Goal: Information Seeking & Learning: Learn about a topic

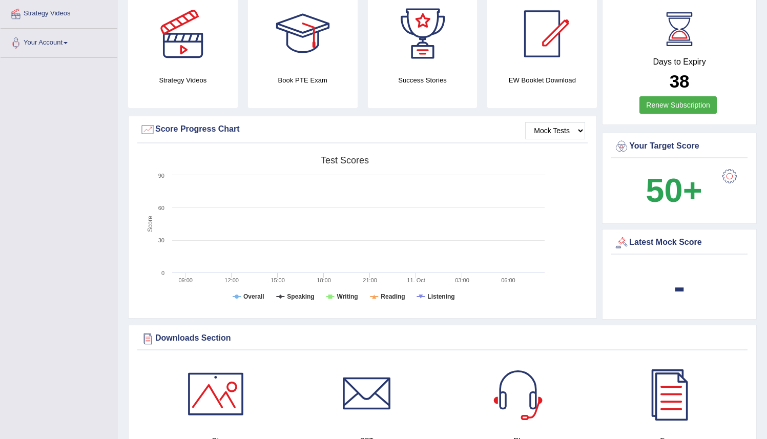
scroll to position [185, 0]
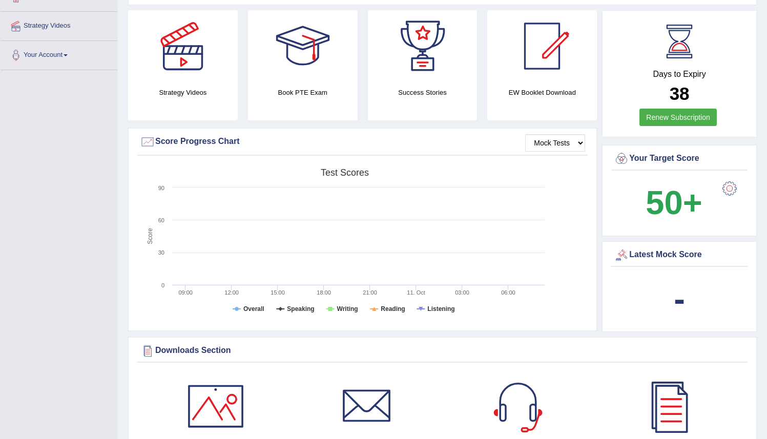
click at [654, 256] on div "Latest Mock Score" at bounding box center [679, 255] width 131 height 15
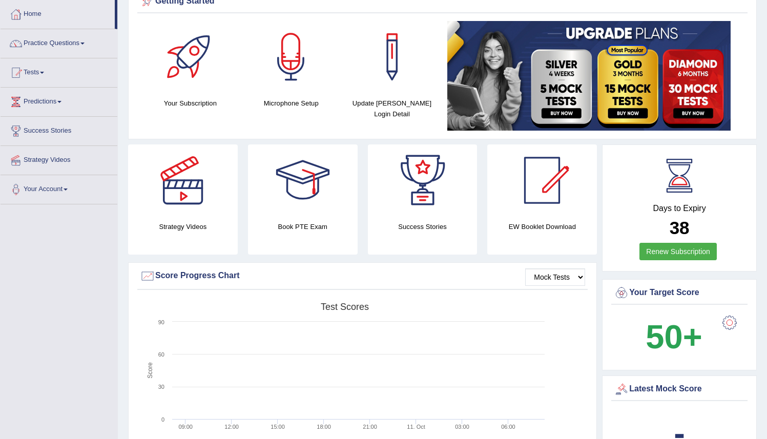
scroll to position [49, 0]
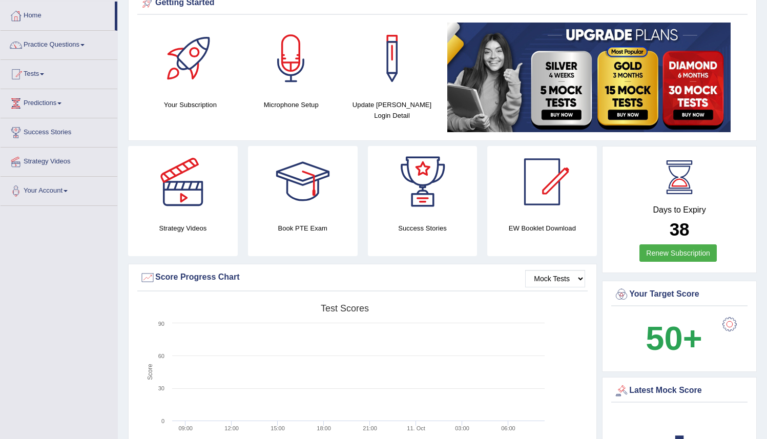
click at [44, 75] on link "Tests" at bounding box center [59, 73] width 117 height 26
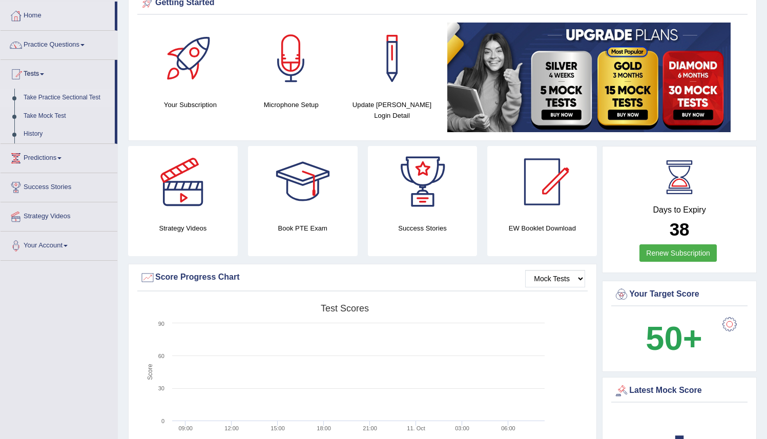
click at [48, 97] on link "Take Practice Sectional Test" at bounding box center [67, 98] width 96 height 18
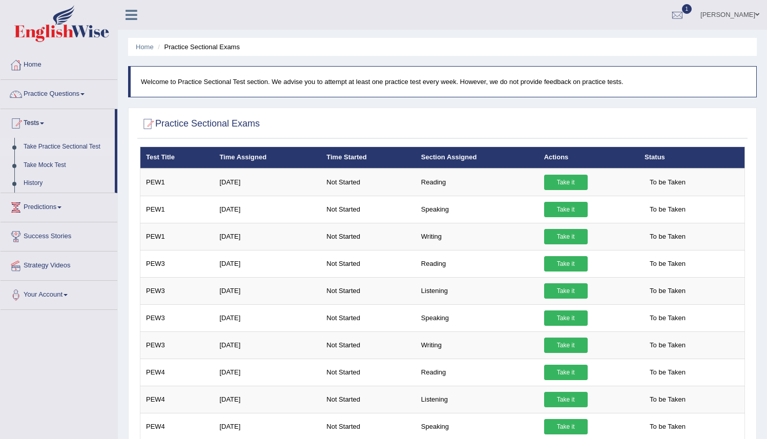
scroll to position [429, 0]
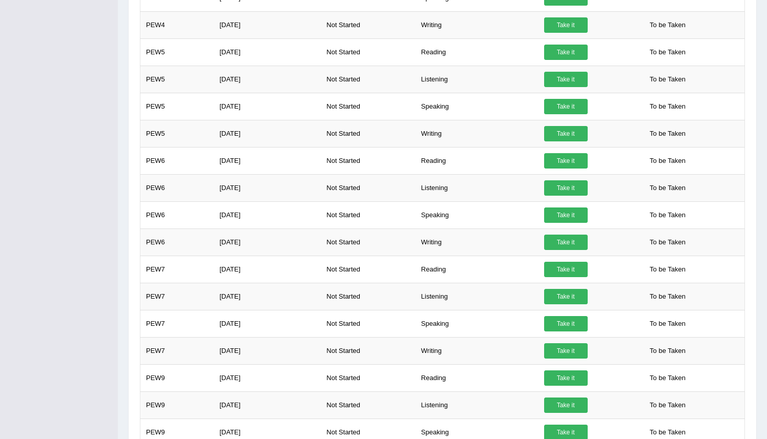
drag, startPoint x: 772, startPoint y: 142, endPoint x: 774, endPoint y: 174, distance: 31.8
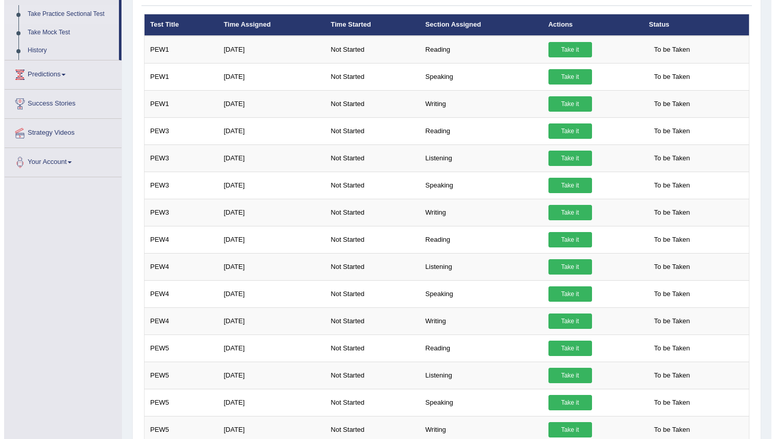
scroll to position [132, 0]
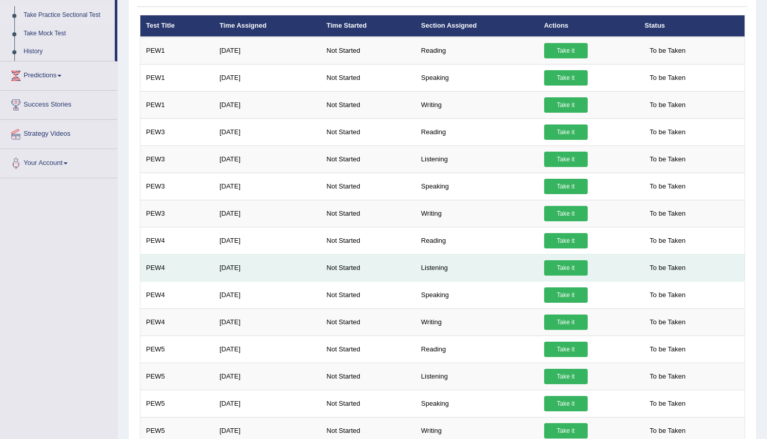
click at [563, 268] on link "Take it" at bounding box center [566, 267] width 44 height 15
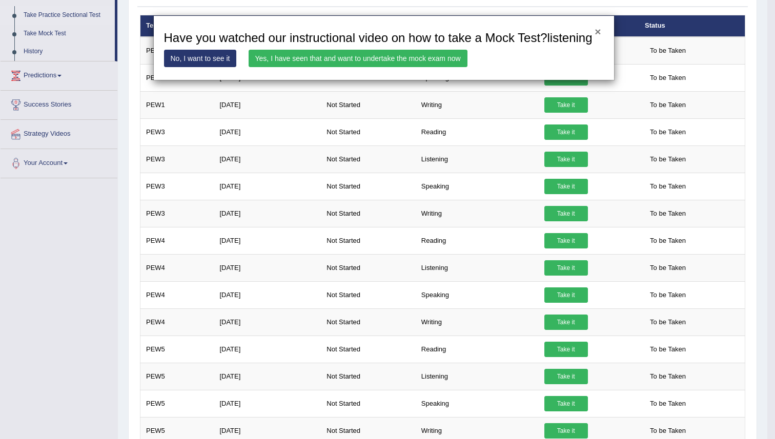
click at [596, 31] on button "×" at bounding box center [597, 31] width 6 height 11
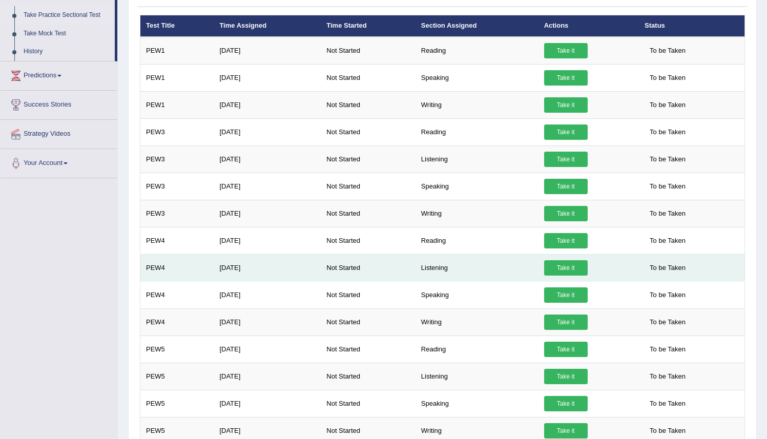
click at [568, 265] on link "Take it" at bounding box center [566, 267] width 44 height 15
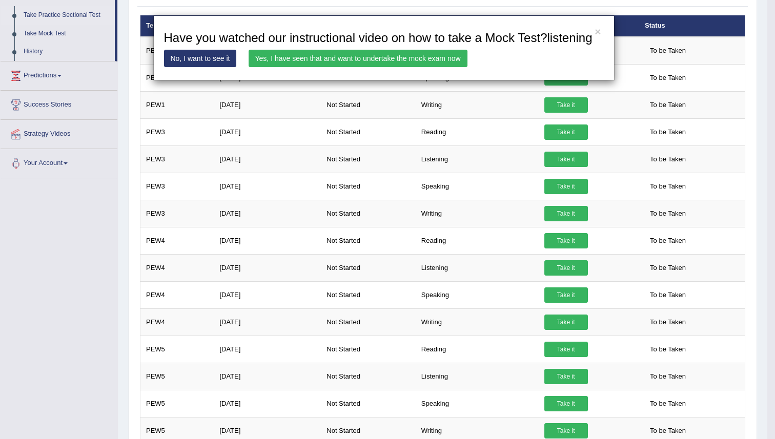
click at [436, 67] on link "Yes, I have seen that and want to undertake the mock exam now" at bounding box center [358, 58] width 219 height 17
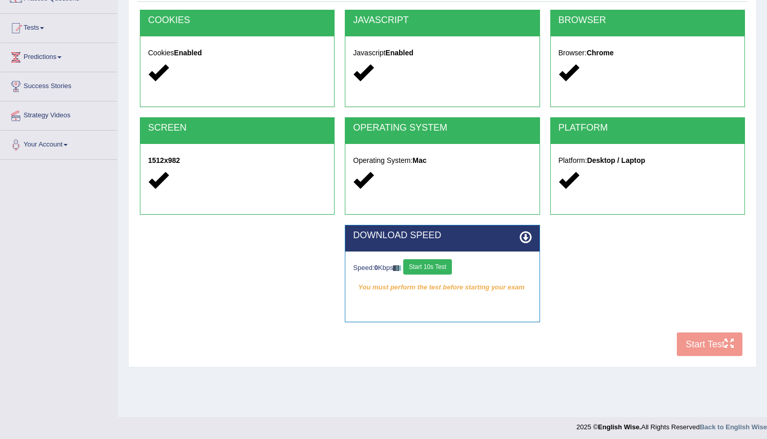
scroll to position [99, 0]
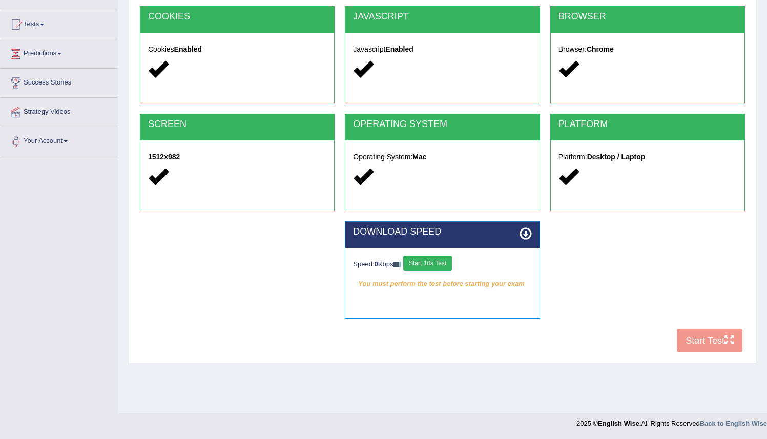
click at [429, 265] on button "Start 10s Test" at bounding box center [427, 263] width 49 height 15
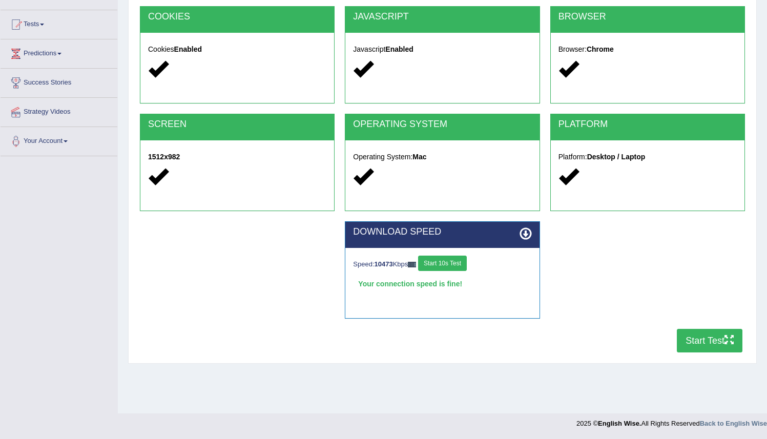
click at [449, 265] on button "Start 10s Test" at bounding box center [442, 263] width 49 height 15
click at [694, 343] on button "Start Test" at bounding box center [710, 341] width 66 height 24
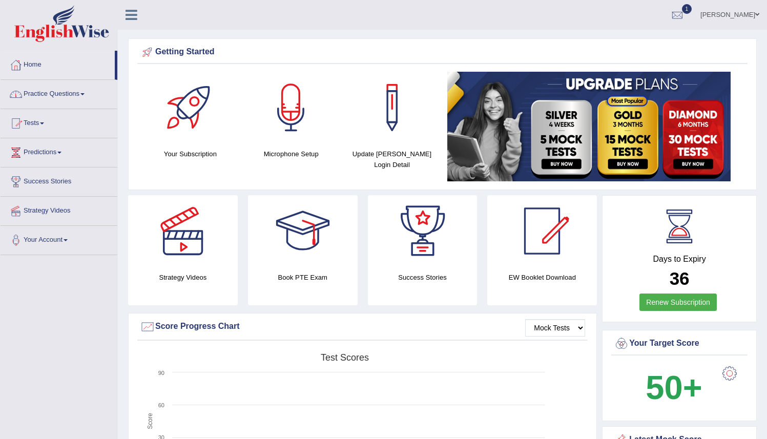
click at [55, 95] on link "Practice Questions" at bounding box center [59, 93] width 117 height 26
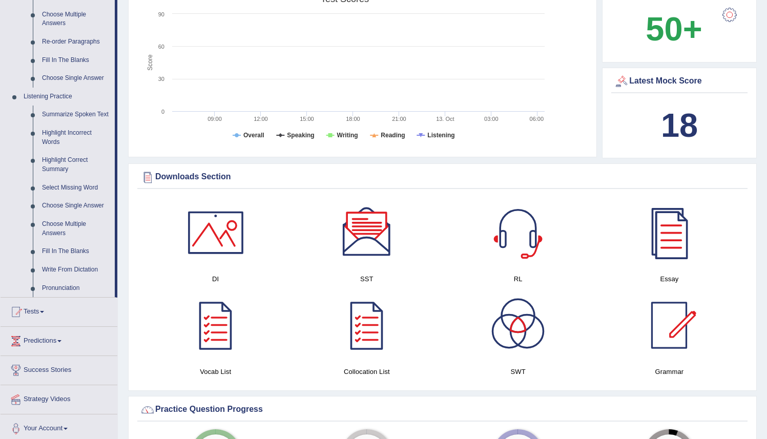
scroll to position [360, 0]
click at [56, 115] on link "Summarize Spoken Text" at bounding box center [75, 114] width 77 height 18
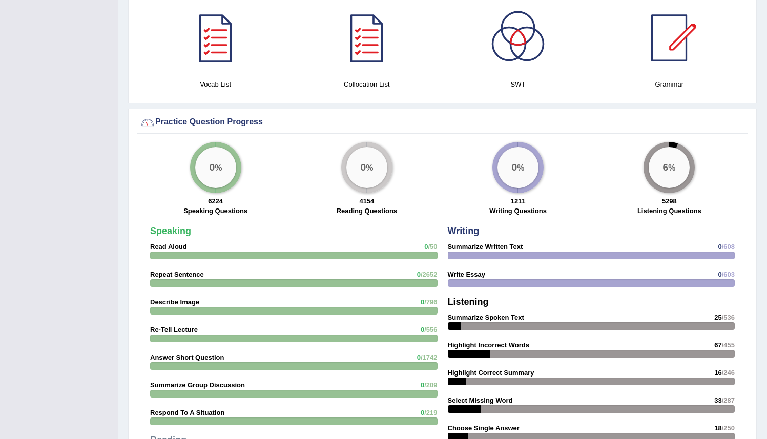
scroll to position [592, 0]
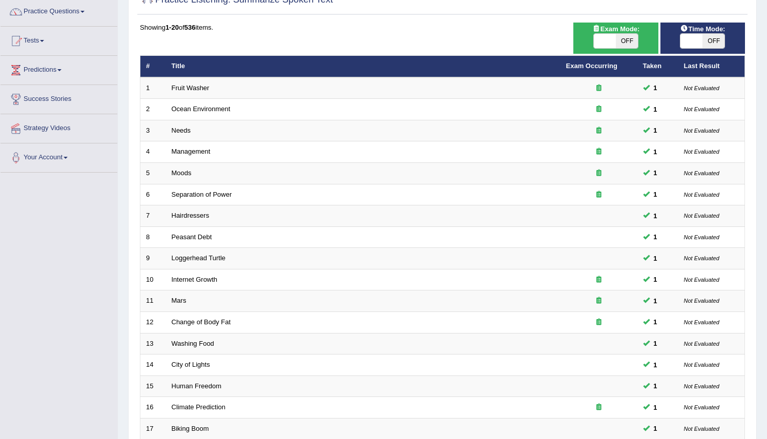
scroll to position [80, 0]
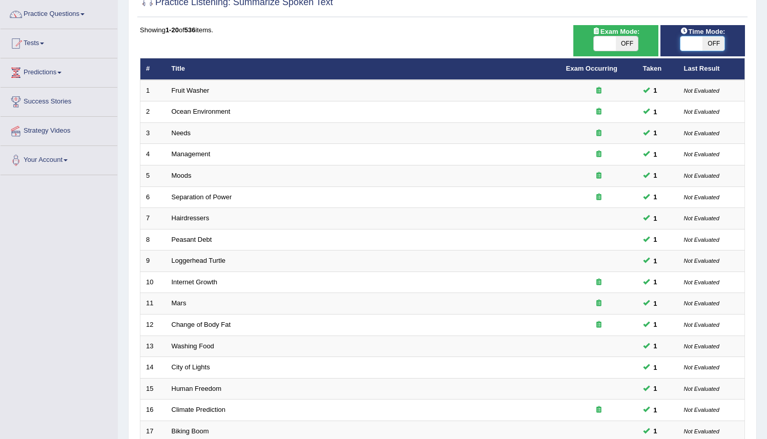
click at [702, 44] on span at bounding box center [692, 43] width 22 height 14
click at [709, 43] on span "OFF" at bounding box center [714, 43] width 22 height 14
checkbox input "true"
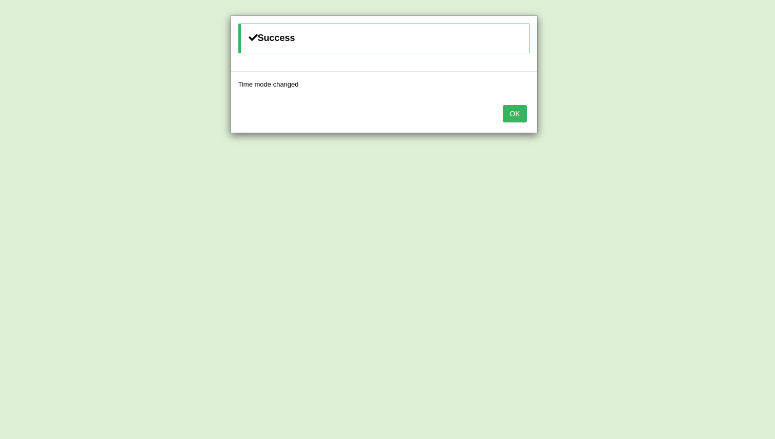
click at [514, 113] on button "OK" at bounding box center [515, 113] width 24 height 17
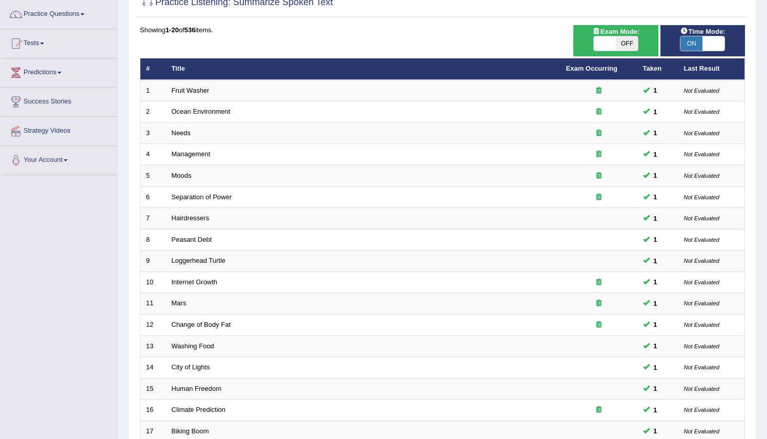
click at [630, 46] on span "OFF" at bounding box center [627, 43] width 22 height 14
checkbox input "true"
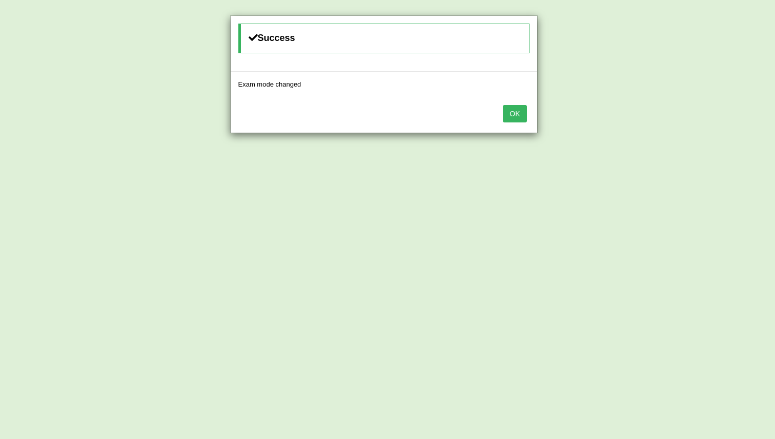
click at [522, 112] on button "OK" at bounding box center [515, 113] width 24 height 17
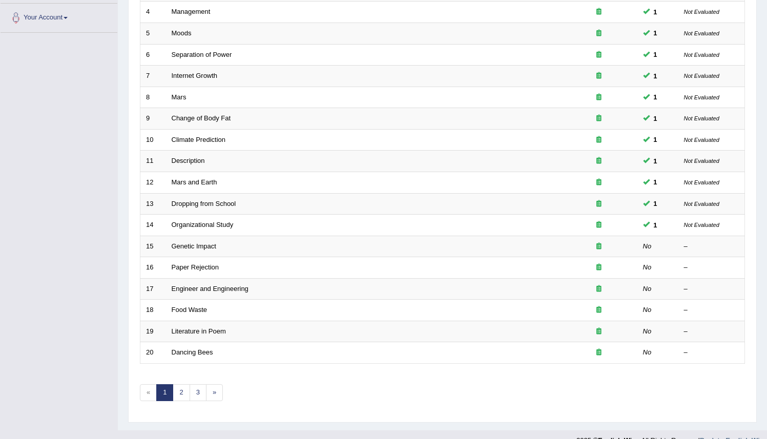
scroll to position [239, 0]
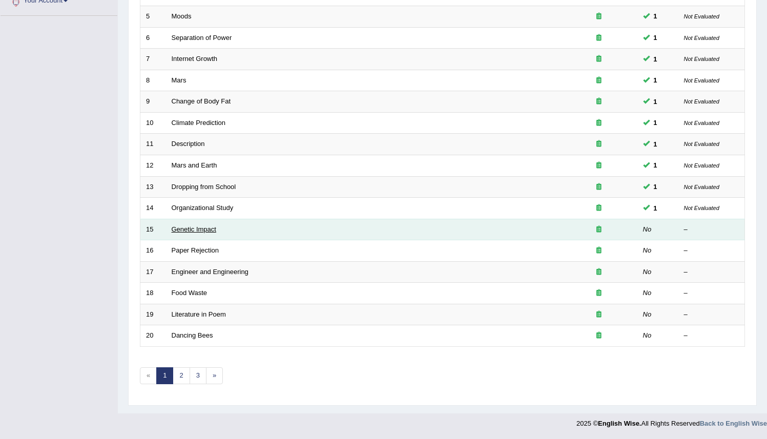
click at [191, 231] on link "Genetic Impact" at bounding box center [194, 229] width 45 height 8
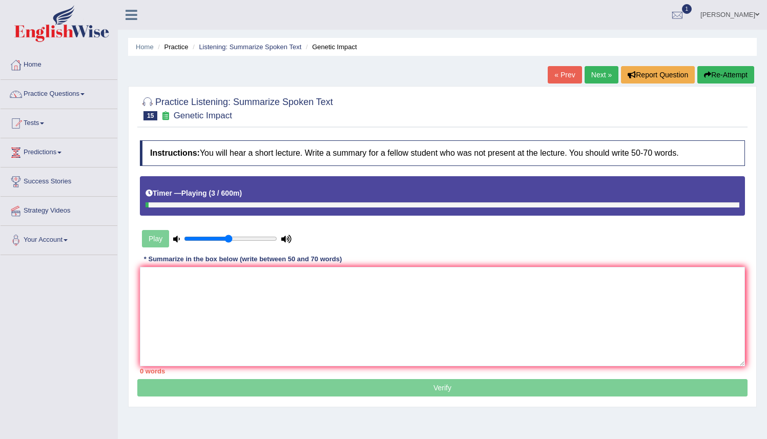
drag, startPoint x: 193, startPoint y: 238, endPoint x: 230, endPoint y: 233, distance: 37.7
type input "0.5"
click at [230, 235] on input "range" at bounding box center [230, 239] width 93 height 8
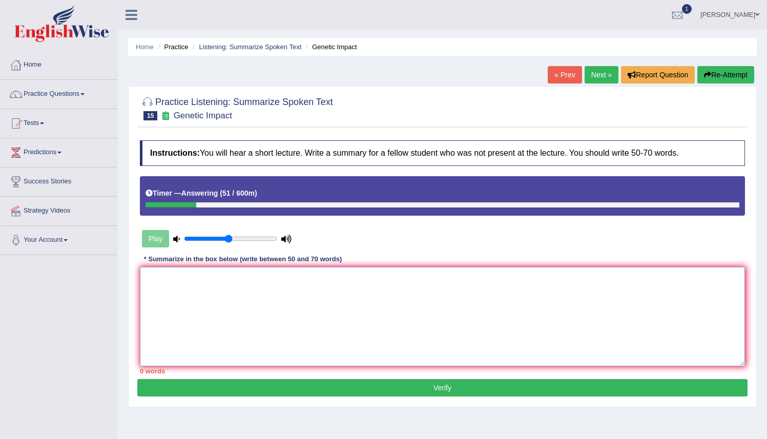
click at [158, 273] on textarea at bounding box center [442, 316] width 605 height 99
type textarea "t"
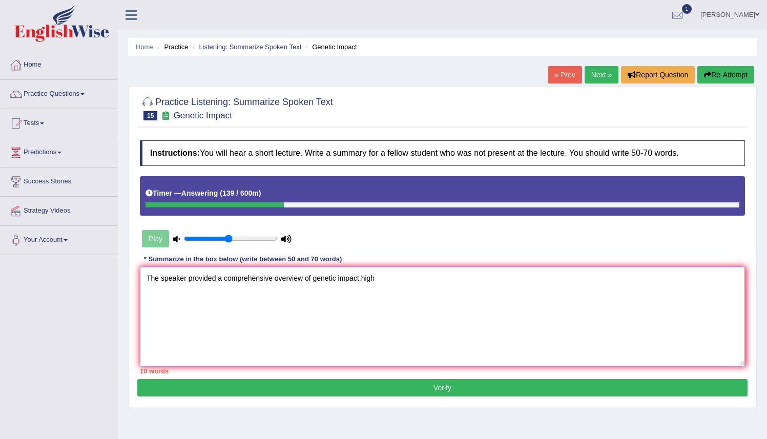
click at [362, 277] on textarea "The speaker provided a comprehensive overview of genetic impact,high" at bounding box center [442, 316] width 605 height 99
click at [381, 280] on textarea "The speaker provided a comprehensive overview of genetic impact, high" at bounding box center [442, 316] width 605 height 99
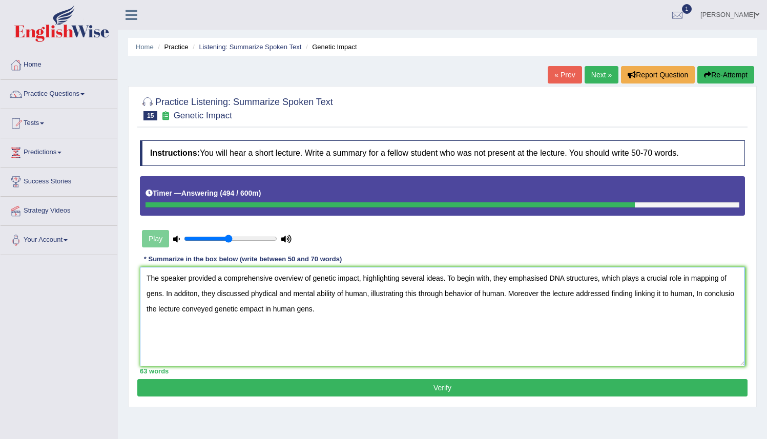
type textarea "The speaker provided a comprehensive overview of genetic impact, highlighting s…"
click at [446, 391] on button "Verify" at bounding box center [442, 387] width 610 height 17
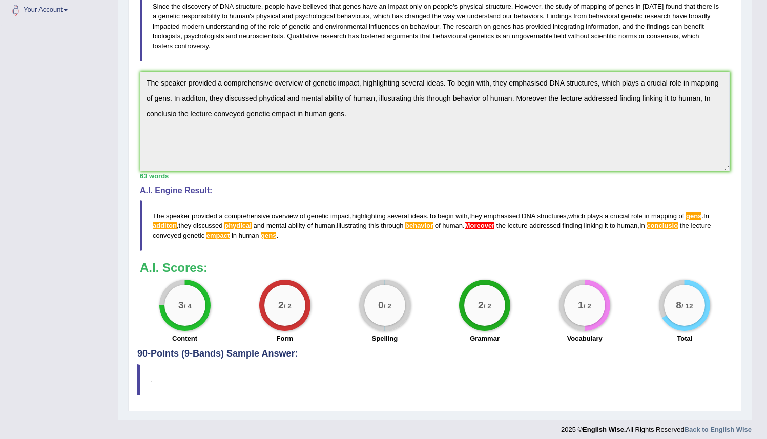
scroll to position [236, 0]
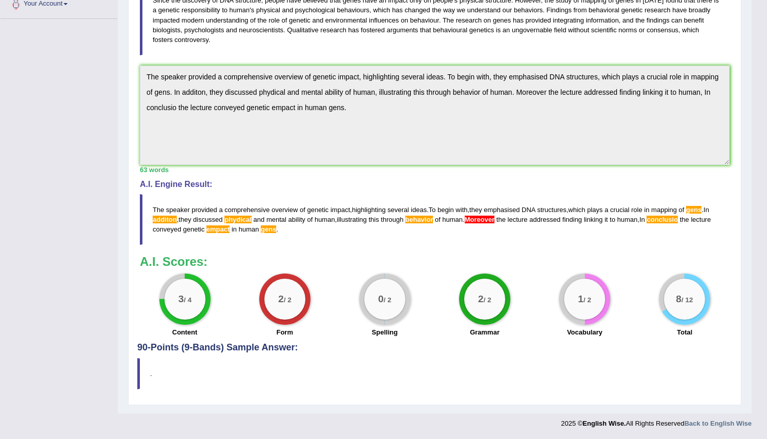
click at [403, 221] on span "through" at bounding box center [392, 220] width 23 height 8
click at [417, 221] on blockquote "The speaker provided a comprehensive overview of genetic impact , highlighting …" at bounding box center [435, 219] width 590 height 51
click at [417, 222] on blockquote "The speaker provided a comprehensive overview of genetic impact , highlighting …" at bounding box center [435, 219] width 590 height 51
click at [433, 220] on span "behavior" at bounding box center [419, 220] width 28 height 8
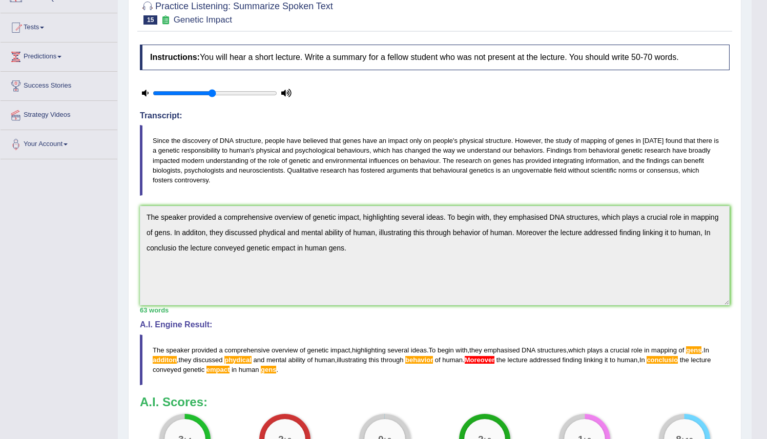
scroll to position [95, 0]
click at [757, 102] on body "Toggle navigation Home Practice Questions Speaking Practice Read Aloud Repeat S…" at bounding box center [383, 124] width 767 height 439
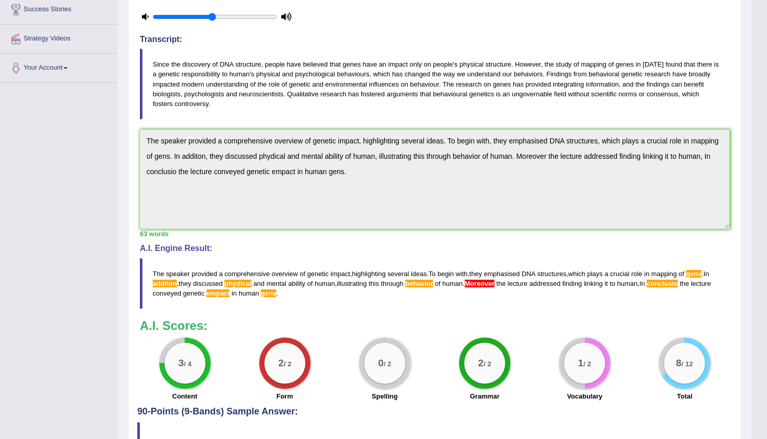
scroll to position [173, 0]
click at [457, 87] on blockquote "Since the discovery of DNA structure, people have believed that genes have an i…" at bounding box center [435, 83] width 590 height 71
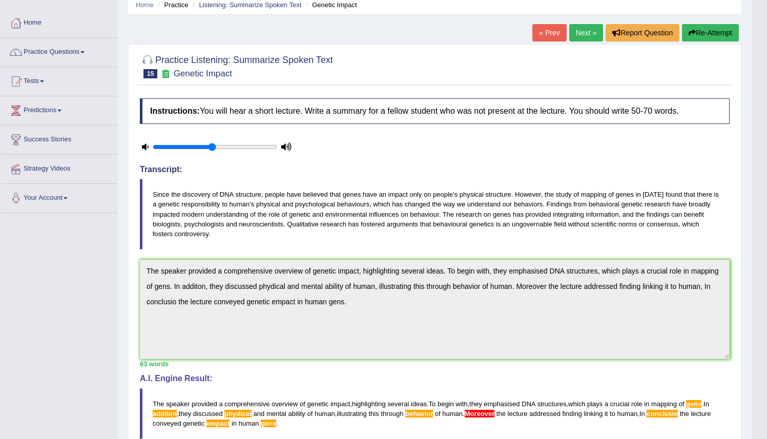
scroll to position [0, 0]
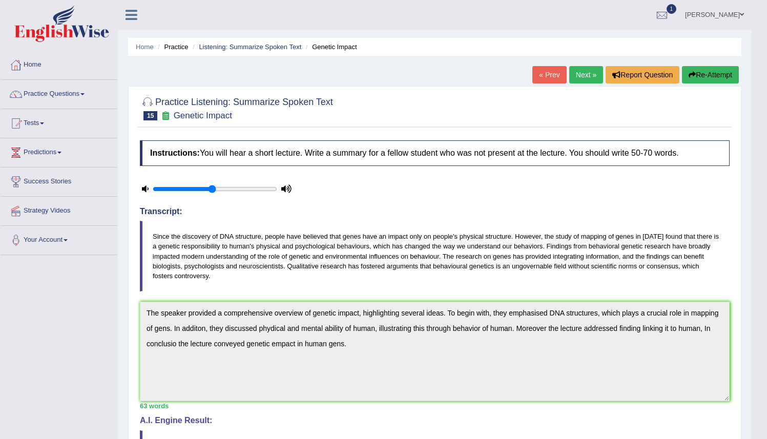
click at [701, 76] on button "Re-Attempt" at bounding box center [710, 74] width 57 height 17
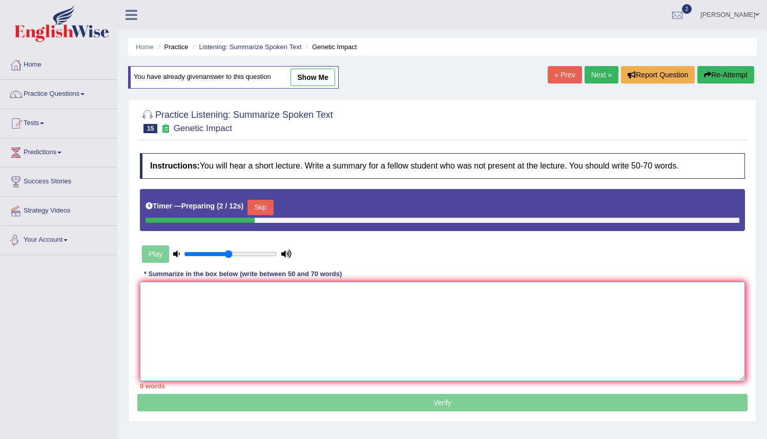
drag, startPoint x: 154, startPoint y: 289, endPoint x: 179, endPoint y: 285, distance: 25.8
click at [155, 289] on textarea at bounding box center [442, 331] width 605 height 99
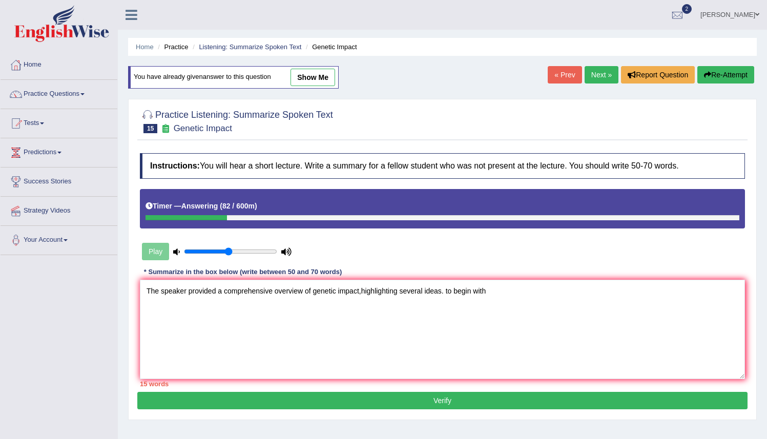
drag, startPoint x: 598, startPoint y: 249, endPoint x: 534, endPoint y: 263, distance: 65.1
click at [534, 263] on div "Play" at bounding box center [443, 226] width 616 height 75
click at [451, 296] on textarea "The speaker provided a comprehensive overview of genetic impact,highlighting se…" at bounding box center [442, 329] width 605 height 99
click at [494, 291] on textarea "The speaker provided a comprehensive overview of genetic impact,highlighting se…" at bounding box center [442, 329] width 605 height 99
click at [495, 292] on textarea "The speaker provided a comprehensive overview of genetic impact,highlighting se…" at bounding box center [442, 329] width 605 height 99
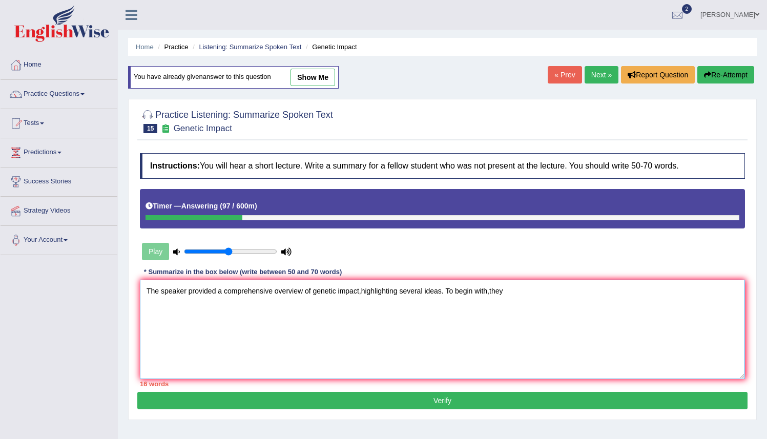
click at [493, 290] on textarea "The speaker provided a comprehensive overview of genetic impact,highlighting se…" at bounding box center [442, 329] width 605 height 99
click at [514, 290] on textarea "The speaker provided a comprehensive overview of genetic impact,highlighting se…" at bounding box center [442, 329] width 605 height 99
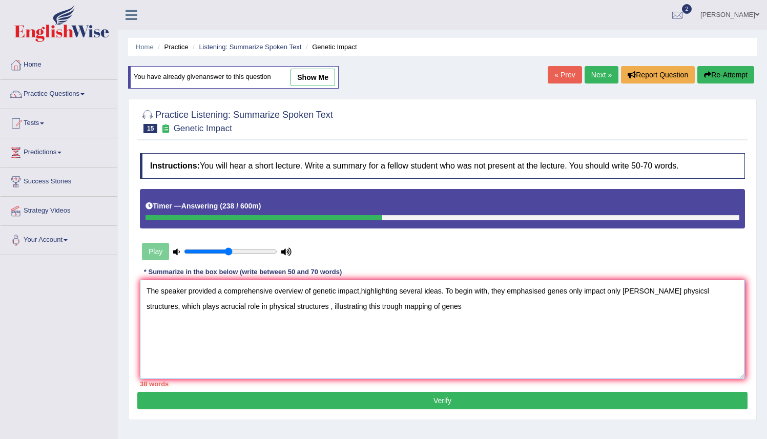
click at [353, 307] on textarea "The speaker provided a comprehensive overview of genetic impact,highlighting se…" at bounding box center [442, 329] width 605 height 99
click at [436, 308] on textarea "The speaker provided a comprehensive overview of genetic impact,highlighting se…" at bounding box center [442, 329] width 605 height 99
drag, startPoint x: 564, startPoint y: 306, endPoint x: 584, endPoint y: 340, distance: 38.8
click at [566, 307] on textarea "The speaker provided a comprehensive overview of genetic impact,highlighting se…" at bounding box center [442, 329] width 605 height 99
click at [542, 306] on textarea "The speaker provided a comprehensive overview of genetic impact,highlighting se…" at bounding box center [442, 329] width 605 height 99
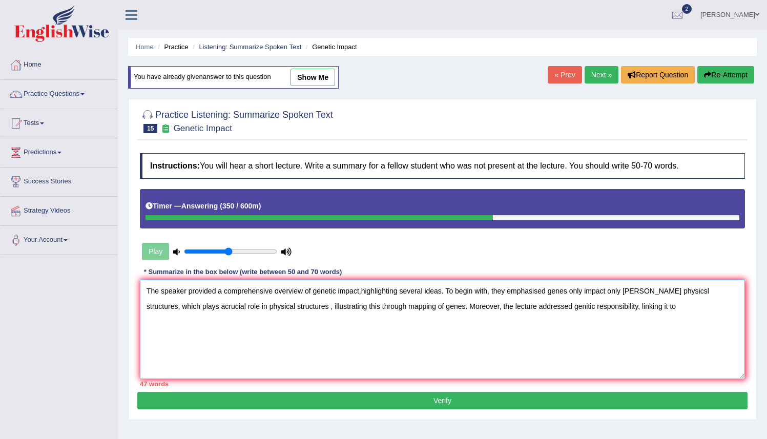
click at [652, 307] on textarea "The speaker provided a comprehensive overview of genetic impact,highlighting se…" at bounding box center [442, 329] width 605 height 99
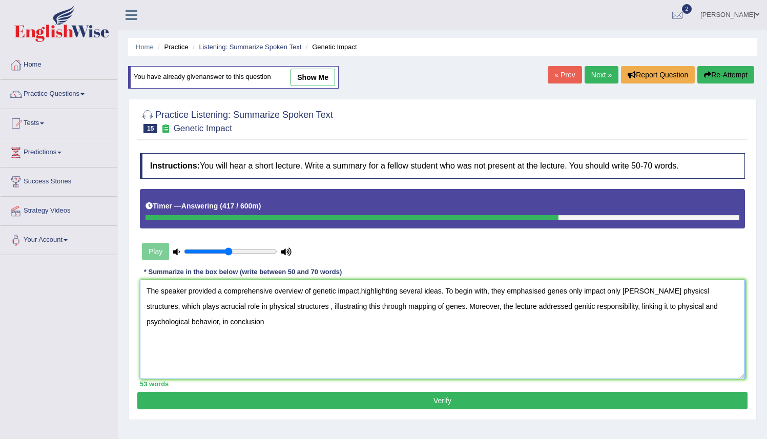
drag, startPoint x: 179, startPoint y: 323, endPoint x: 224, endPoint y: 323, distance: 45.1
click at [190, 323] on textarea "The speaker provided a comprehensive overview of genetic impact,highlighting se…" at bounding box center [442, 329] width 605 height 99
click at [182, 323] on textarea "The speaker provided a comprehensive overview of genetic impact,highlighting se…" at bounding box center [442, 329] width 605 height 99
click at [221, 322] on textarea "The speaker provided a comprehensive overview of genetic impact,highlighting se…" at bounding box center [442, 329] width 605 height 99
click at [269, 322] on textarea "The speaker provided a comprehensive overview of genetic impact,highlighting se…" at bounding box center [442, 329] width 605 height 99
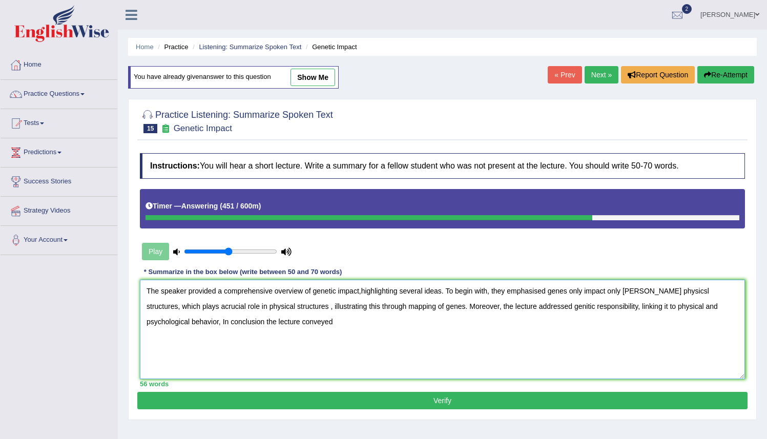
click at [293, 322] on textarea "The speaker provided a comprehensive overview of genetic impact,highlighting se…" at bounding box center [442, 329] width 605 height 99
drag, startPoint x: 363, startPoint y: 290, endPoint x: 374, endPoint y: 304, distance: 17.9
click at [363, 290] on textarea "The speaker provided a comprehensive overview of genetic impact,highlighting se…" at bounding box center [442, 329] width 605 height 99
click at [450, 295] on textarea "The speaker provided a comprehensive overview of genetic impact, highlighting s…" at bounding box center [442, 329] width 605 height 99
click at [633, 292] on textarea "The speaker provided a comprehensive overview of genetic impact, highlighting s…" at bounding box center [442, 329] width 605 height 99
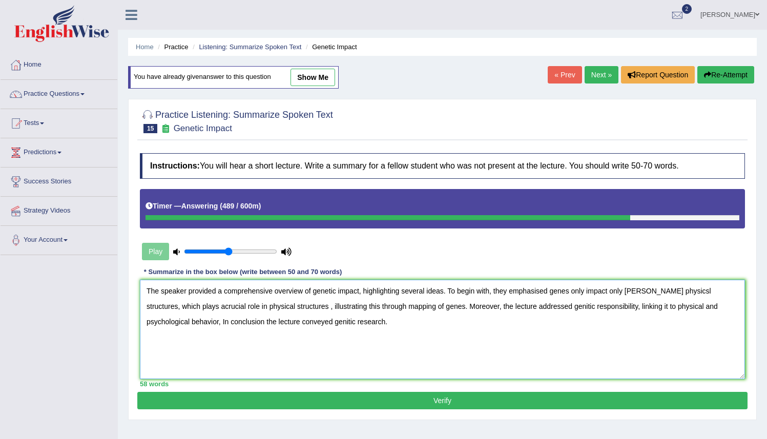
click at [639, 292] on textarea "The speaker provided a comprehensive overview of genetic impact, highlighting s…" at bounding box center [442, 329] width 605 height 99
click at [633, 292] on textarea "The speaker provided a comprehensive overview of genetic impact, highlighting s…" at bounding box center [442, 329] width 605 height 99
click at [691, 291] on textarea "The speaker provided a comprehensive overview of genetic impact, highlighting s…" at bounding box center [442, 329] width 605 height 99
click at [191, 307] on textarea "The speaker provided a comprehensive overview of genetic impact, highlighting s…" at bounding box center [442, 329] width 605 height 99
type textarea "The speaker provided a comprehensive overview of genetic impact, highlighting s…"
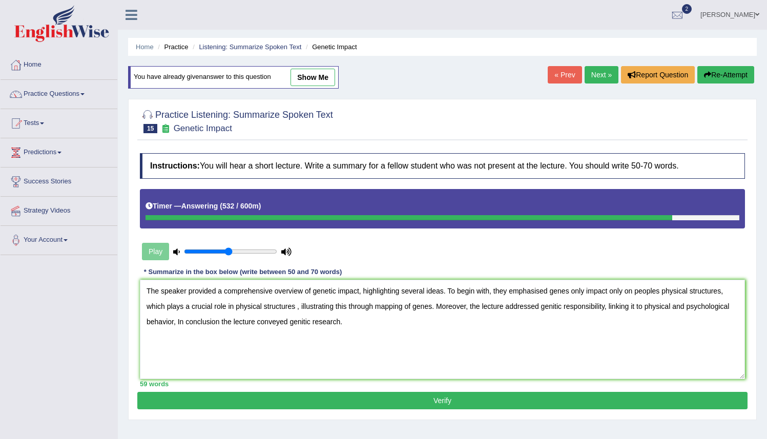
click at [445, 400] on button "Verify" at bounding box center [442, 400] width 610 height 17
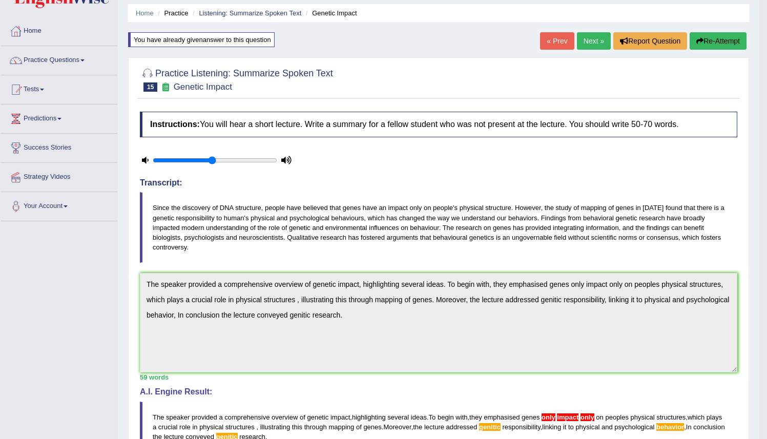
scroll to position [31, 0]
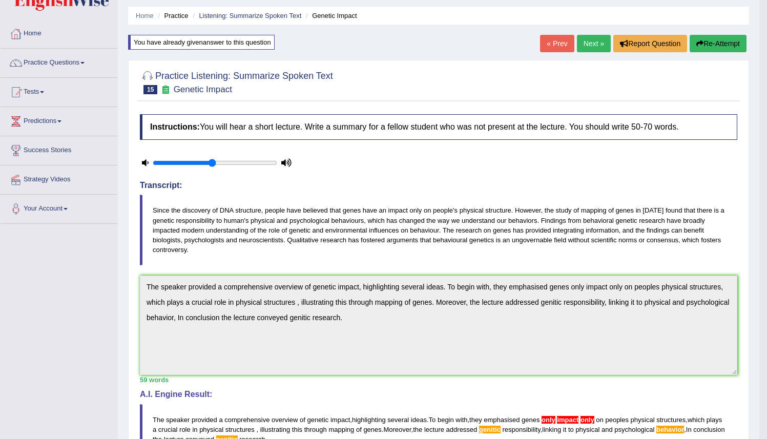
click at [585, 43] on link "Next »" at bounding box center [594, 43] width 34 height 17
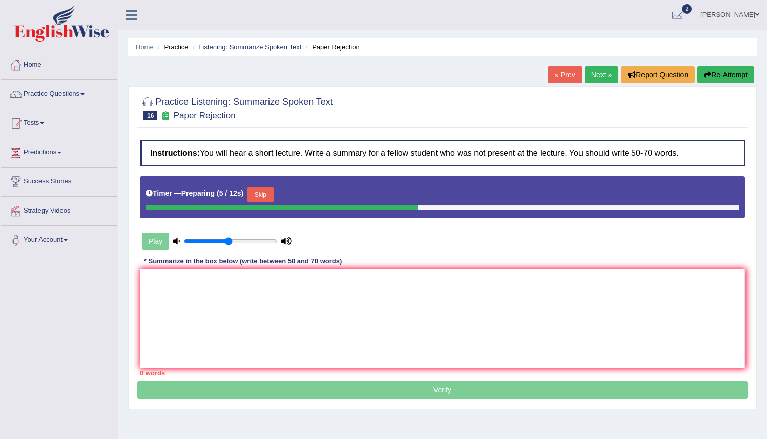
click at [356, 222] on div "Play" at bounding box center [443, 215] width 616 height 78
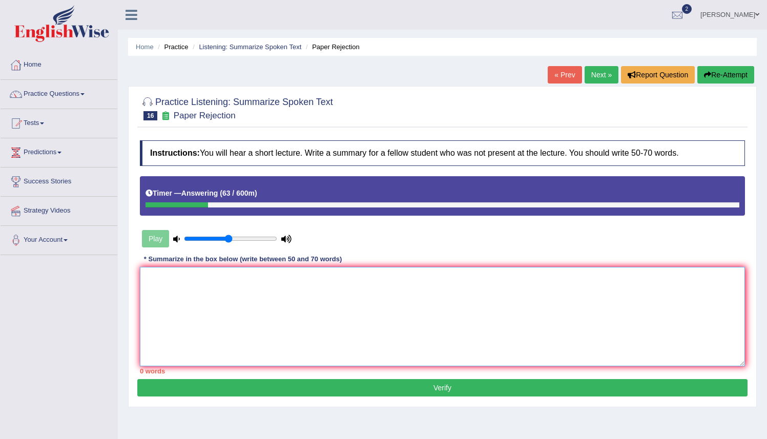
click at [147, 277] on textarea at bounding box center [442, 316] width 605 height 99
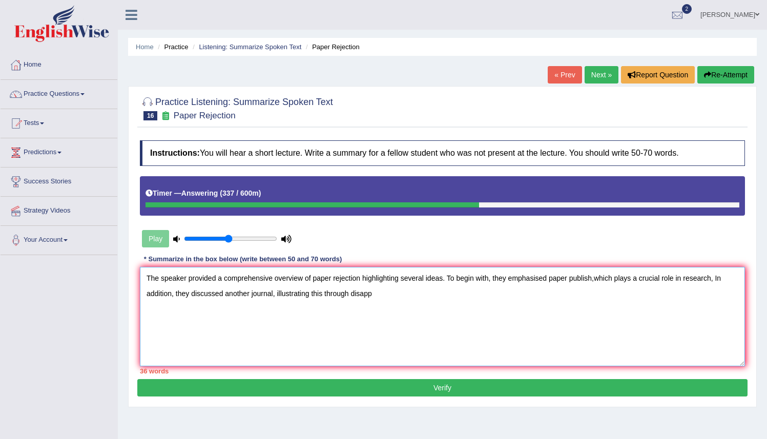
click at [401, 286] on textarea "The speaker provided a comprehensive overview of paper rejection highlighting s…" at bounding box center [442, 316] width 605 height 99
click at [363, 293] on textarea "The speaker provided a comprehensive overview of paper rejection highlighting s…" at bounding box center [442, 316] width 605 height 99
click at [378, 296] on textarea "The speaker provided a comprehensive overview of paper rejection highlighting s…" at bounding box center [442, 316] width 605 height 99
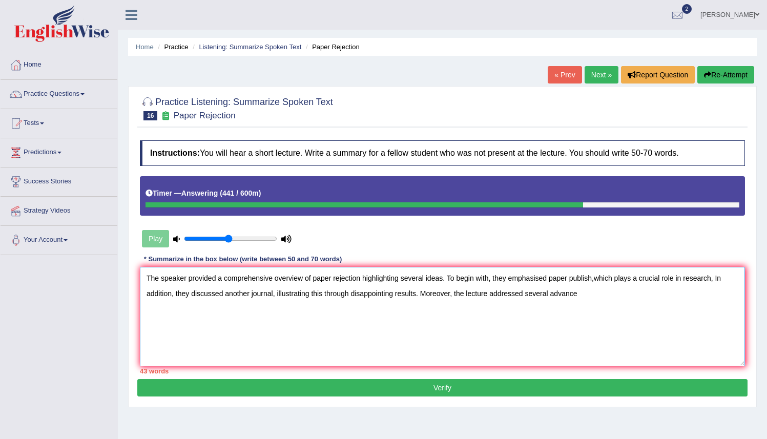
drag, startPoint x: 641, startPoint y: 279, endPoint x: 610, endPoint y: 283, distance: 30.5
click at [613, 283] on textarea "The speaker provided a comprehensive overview of paper rejection highlighting s…" at bounding box center [442, 316] width 605 height 99
click at [584, 299] on textarea "The speaker provided a comprehensive overview of paper rejection highlighting s…" at bounding box center [442, 316] width 605 height 99
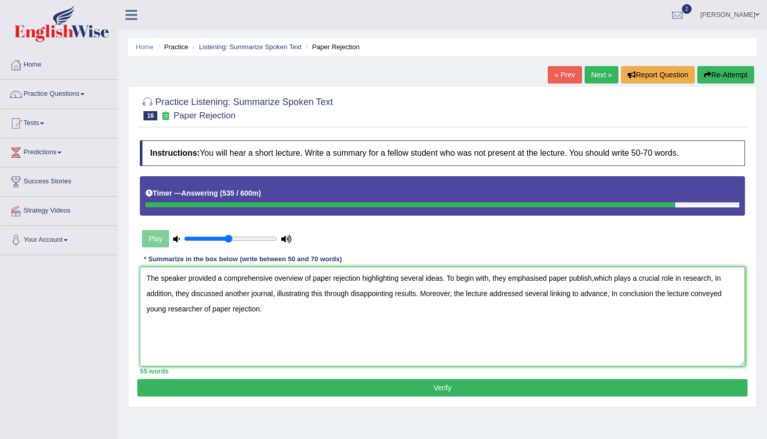
click at [361, 279] on textarea "The speaker provided a comprehensive overview of paper rejection highlighting s…" at bounding box center [442, 316] width 605 height 99
type textarea "The speaker provided a comprehensive overview of paper rejection, highlighting …"
click at [413, 391] on button "Verify" at bounding box center [442, 387] width 610 height 17
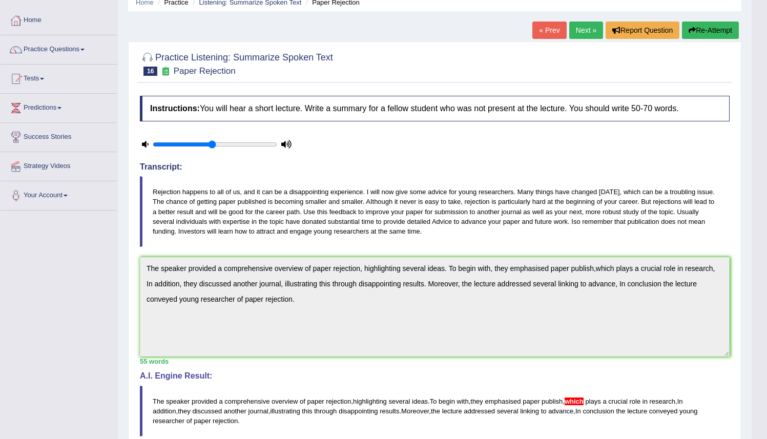
scroll to position [44, 0]
click at [578, 31] on link "Next »" at bounding box center [586, 30] width 34 height 17
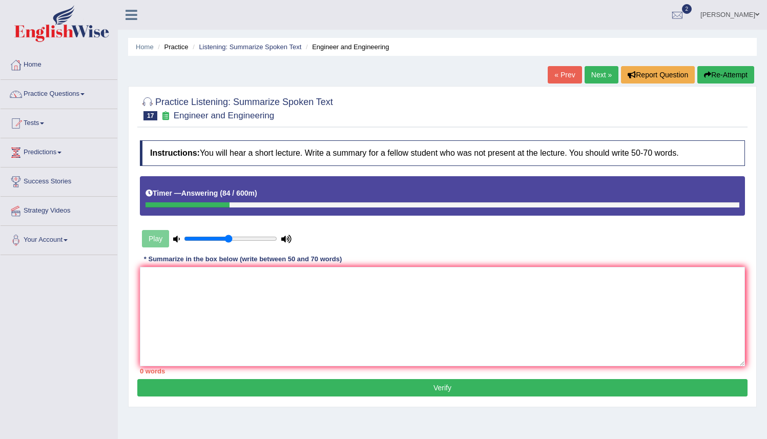
drag, startPoint x: 562, startPoint y: 42, endPoint x: 507, endPoint y: 54, distance: 56.6
click at [507, 54] on div "Home Practice Listening: Summarize Spoken Text Engineer and Engineering « Prev …" at bounding box center [442, 256] width 649 height 512
click at [143, 280] on textarea at bounding box center [442, 316] width 605 height 99
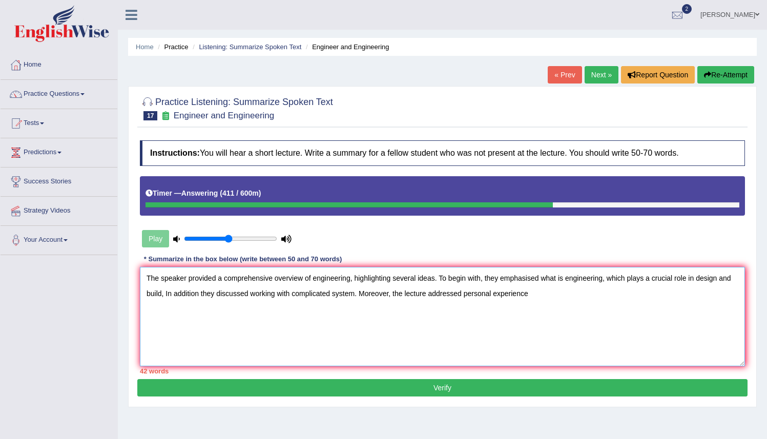
drag, startPoint x: 496, startPoint y: 295, endPoint x: 517, endPoint y: 305, distance: 23.4
click at [496, 295] on textarea "The speaker provided a comprehensive overview of engineering, highlighting seve…" at bounding box center [442, 316] width 605 height 99
click at [517, 292] on textarea "The speaker provided a comprehensive overview of engineering, highlighting seve…" at bounding box center [442, 316] width 605 height 99
click at [571, 295] on textarea "The speaker provided a comprehensive overview of engineering, highlighting seve…" at bounding box center [442, 316] width 605 height 99
click at [618, 294] on textarea "The speaker provided a comprehensive overview of engineering, highlighting seve…" at bounding box center [442, 316] width 605 height 99
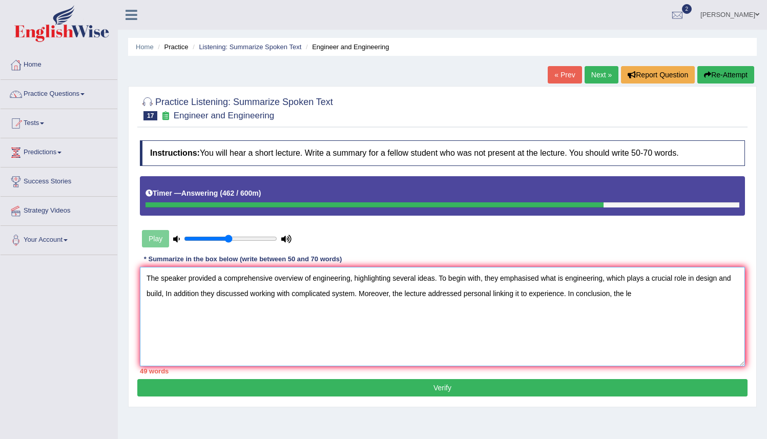
click at [641, 291] on textarea "The speaker provided a comprehensive overview of engineering, highlighting seve…" at bounding box center [442, 316] width 605 height 99
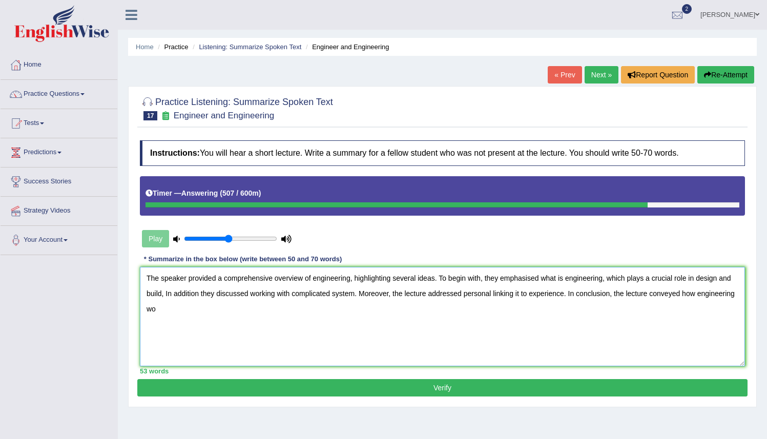
click at [703, 298] on textarea "The speaker provided a comprehensive overview of engineering, highlighting seve…" at bounding box center [442, 316] width 605 height 99
click at [719, 296] on textarea "The speaker provided a comprehensive overview of engineering, highlighting seve…" at bounding box center [442, 316] width 605 height 99
click at [214, 308] on textarea "The speaker provided a comprehensive overview of engineering, highlighting seve…" at bounding box center [442, 316] width 605 height 99
click at [250, 309] on textarea "The speaker provided a comprehensive overview of engineering, highlighting seve…" at bounding box center [442, 316] width 605 height 99
click at [269, 311] on textarea "The speaker provided a comprehensive overview of engineering, highlighting seve…" at bounding box center [442, 316] width 605 height 99
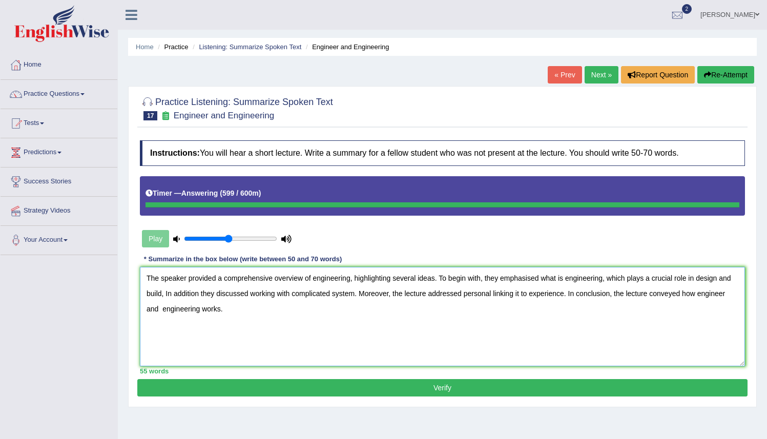
type textarea "The speaker provided a comprehensive overview of engineering, highlighting seve…"
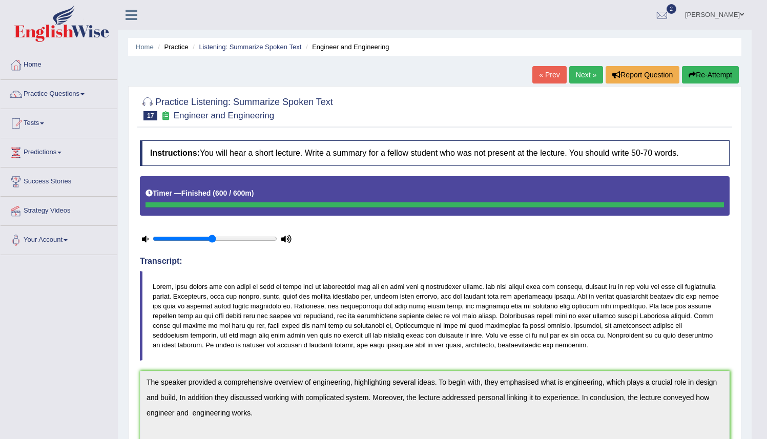
drag, startPoint x: 774, startPoint y: 145, endPoint x: 765, endPoint y: 66, distance: 79.5
click at [765, 66] on html "Toggle navigation Home Practice Questions Speaking Practice Read Aloud Repeat S…" at bounding box center [383, 219] width 767 height 439
click at [576, 70] on link "Next »" at bounding box center [586, 74] width 34 height 17
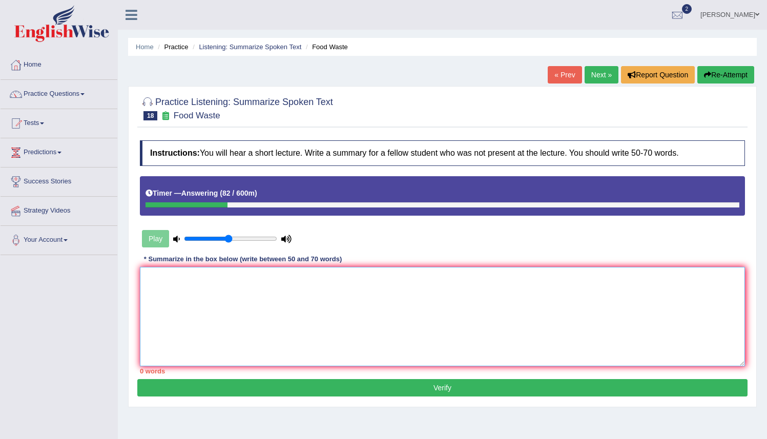
click at [150, 276] on textarea at bounding box center [442, 316] width 605 height 99
type textarea "t"
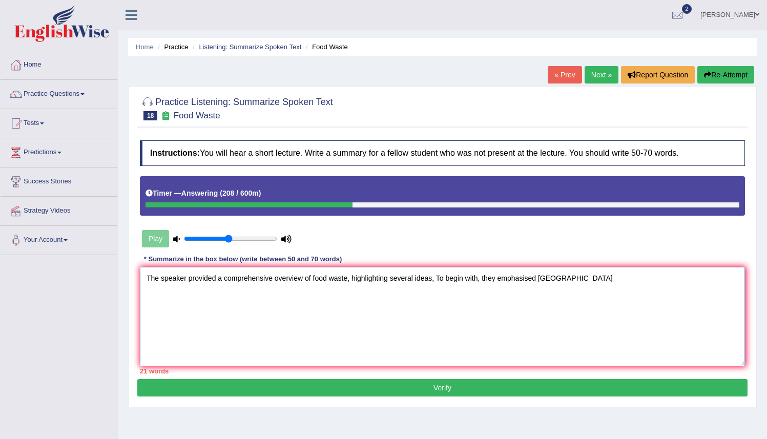
click at [566, 279] on textarea "The speaker provided a comprehensive overview of food waste, highlighting sever…" at bounding box center [442, 316] width 605 height 99
click at [625, 279] on textarea "The speaker provided a comprehensive overview of food waste, highlighting sever…" at bounding box center [442, 316] width 605 height 99
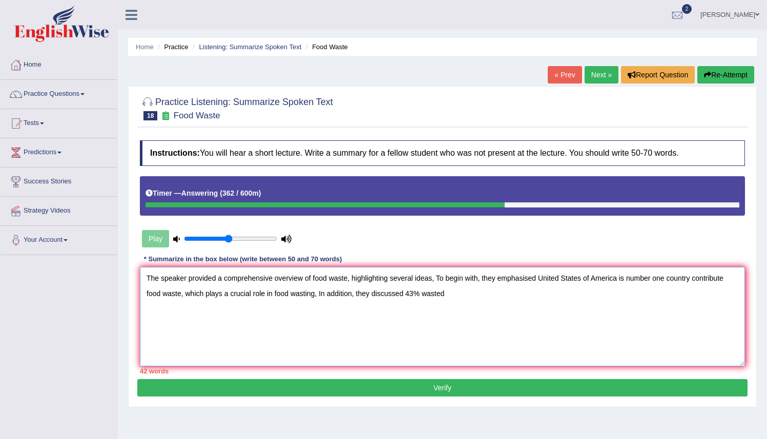
click at [427, 294] on textarea "The speaker provided a comprehensive overview of food waste, highlighting sever…" at bounding box center [442, 316] width 605 height 99
click at [466, 293] on textarea "The speaker provided a comprehensive overview of food waste, highlighting sever…" at bounding box center [442, 316] width 605 height 99
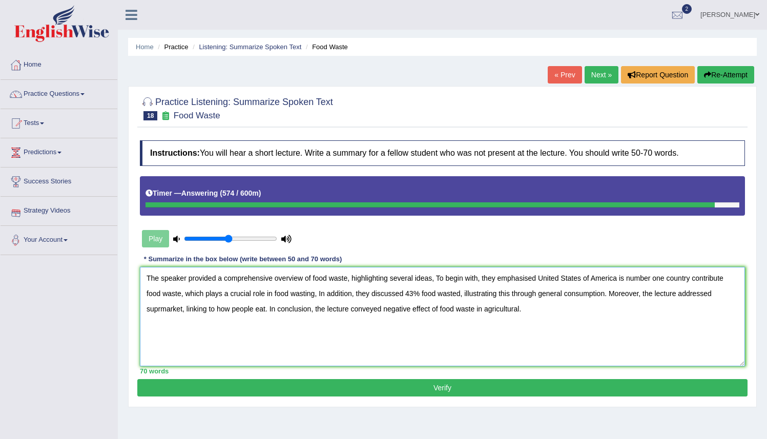
click at [159, 310] on textarea "The speaker provided a comprehensive overview of food waste, highlighting sever…" at bounding box center [442, 316] width 605 height 99
type textarea "The speaker provided a comprehensive overview of food waste, highlighting sever…"
click at [442, 388] on button "Verify" at bounding box center [442, 387] width 610 height 17
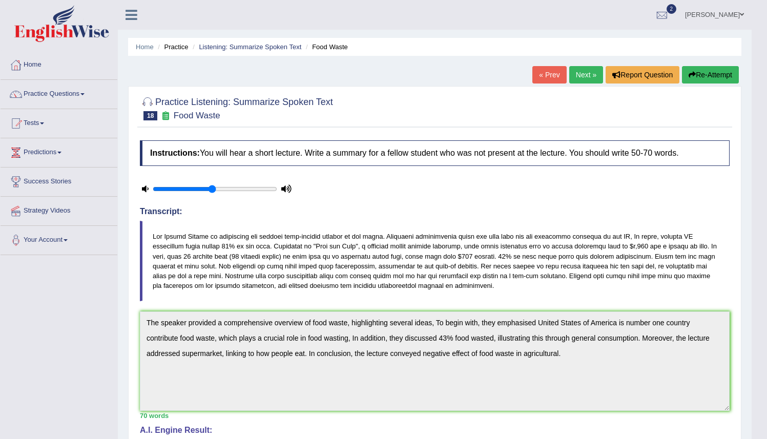
drag, startPoint x: 768, startPoint y: 305, endPoint x: 769, endPoint y: 387, distance: 82.0
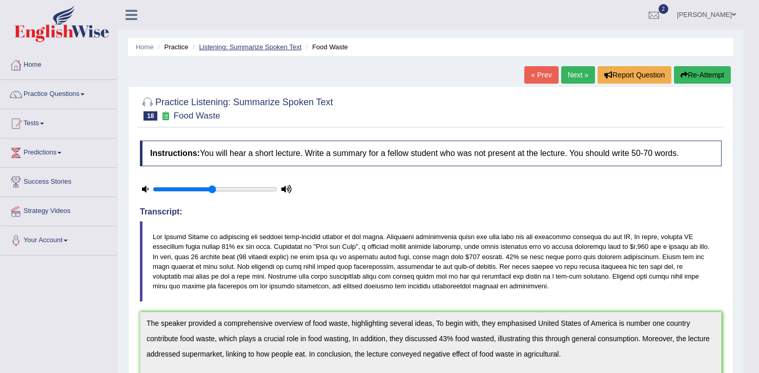
click at [223, 46] on link "Listening: Summarize Spoken Text" at bounding box center [250, 47] width 102 height 8
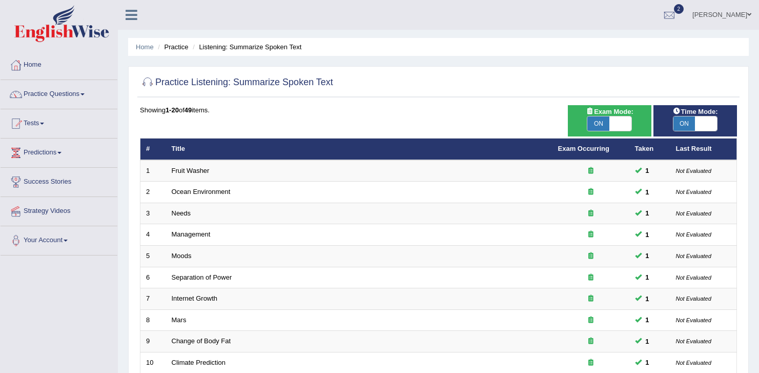
click at [229, 49] on li "Listening: Summarize Spoken Text" at bounding box center [245, 47] width 111 height 10
click at [218, 50] on li "Listening: Summarize Spoken Text" at bounding box center [245, 47] width 111 height 10
click at [49, 122] on link "Tests" at bounding box center [59, 122] width 117 height 26
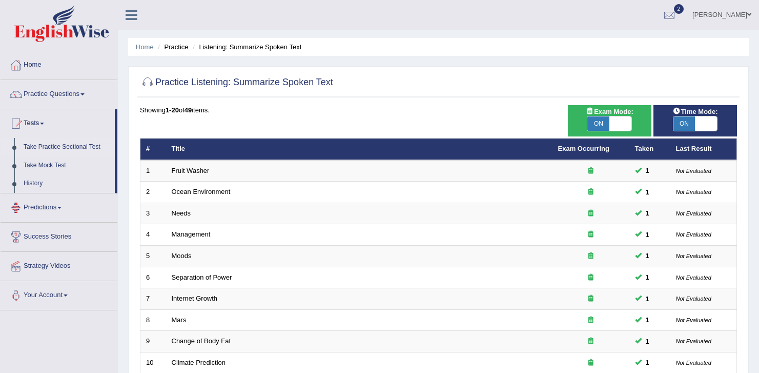
click at [50, 148] on link "Take Practice Sectional Test" at bounding box center [67, 147] width 96 height 18
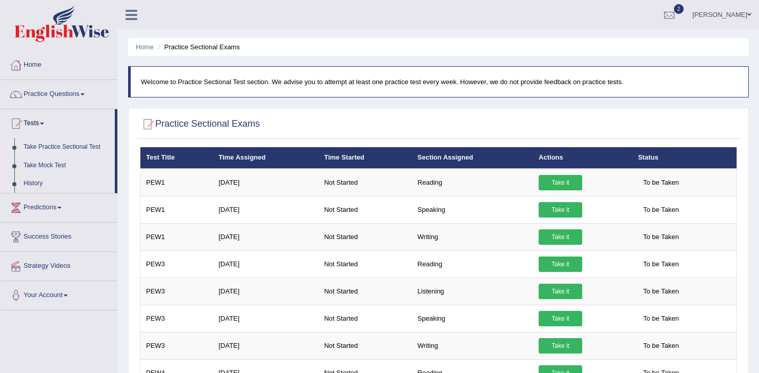
click at [35, 185] on link "History" at bounding box center [67, 183] width 96 height 18
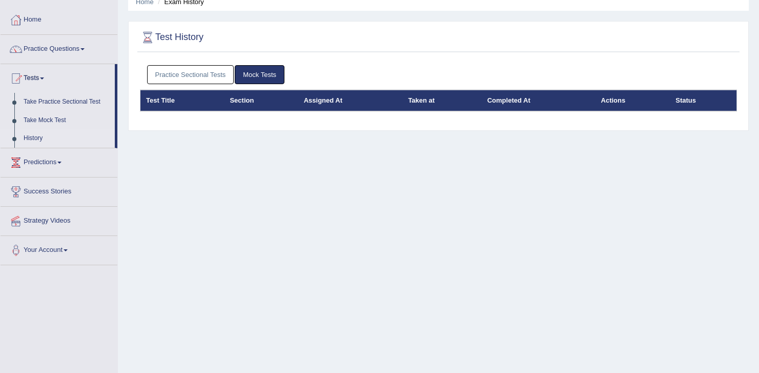
scroll to position [45, 0]
click at [204, 74] on link "Practice Sectional Tests" at bounding box center [190, 74] width 87 height 19
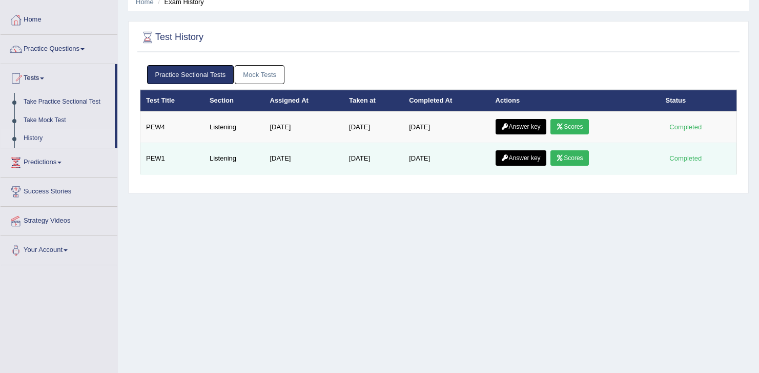
click at [574, 159] on link "Scores" at bounding box center [569, 157] width 38 height 15
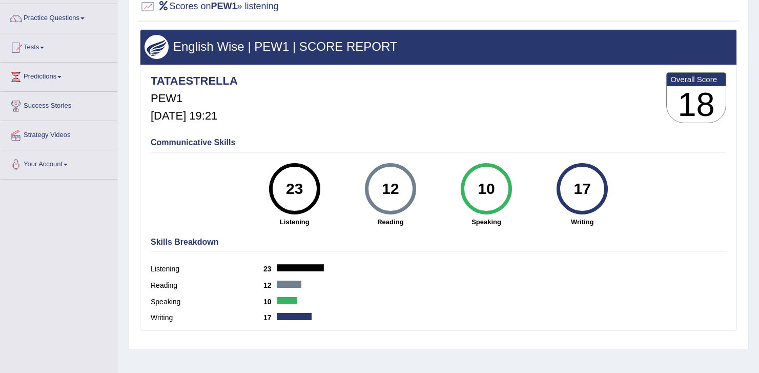
scroll to position [75, 0]
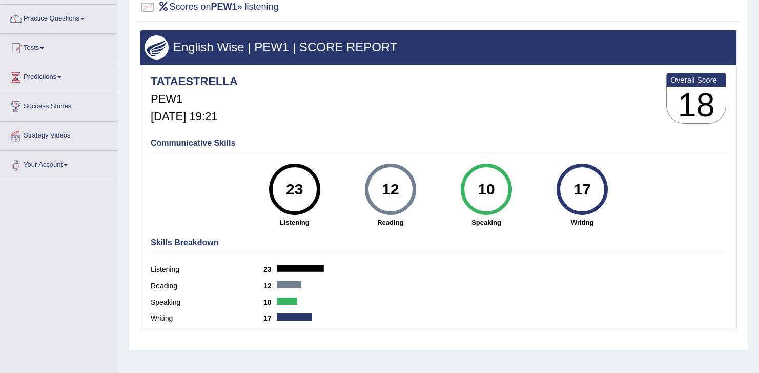
click at [751, 133] on div "Home History Scores Scores on PEW1 » listening English Wise | PEW1 | SCORE REPO…" at bounding box center [438, 181] width 641 height 512
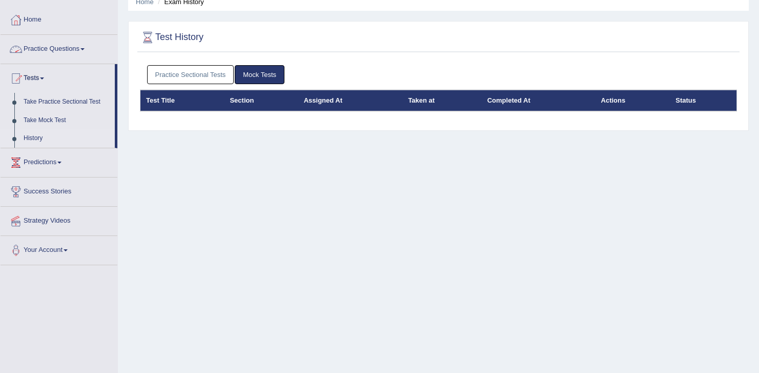
click at [161, 73] on link "Practice Sectional Tests" at bounding box center [190, 74] width 87 height 19
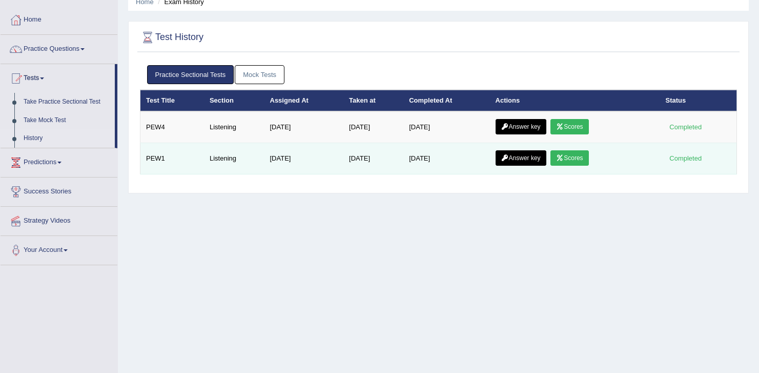
click at [523, 157] on link "Answer key" at bounding box center [521, 157] width 51 height 15
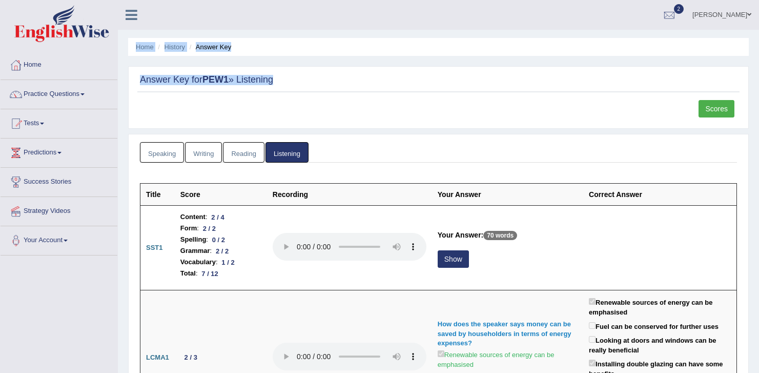
drag, startPoint x: 759, startPoint y: 43, endPoint x: 769, endPoint y: 116, distance: 74.0
click at [758, 116] on html "Toggle navigation Home Practice Questions Speaking Practice Read Aloud Repeat S…" at bounding box center [379, 186] width 759 height 373
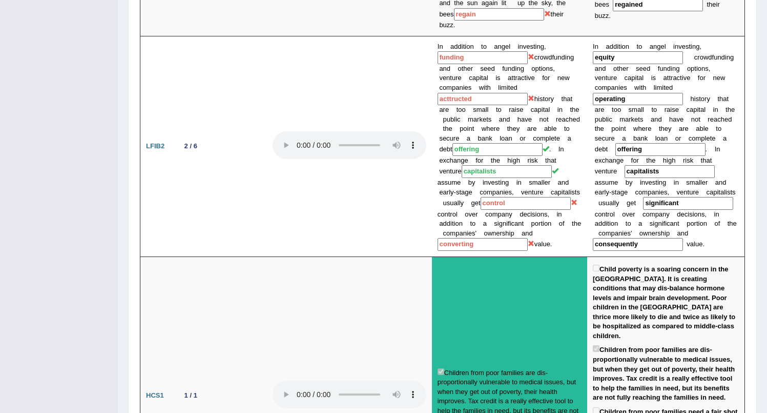
scroll to position [856, 0]
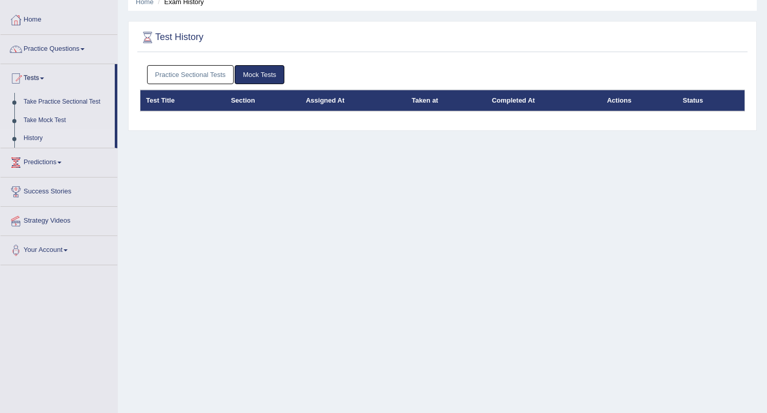
click at [78, 48] on link "Practice Questions" at bounding box center [59, 48] width 117 height 26
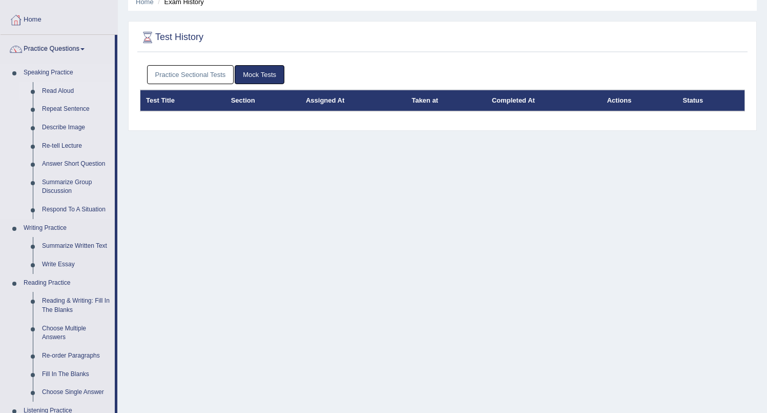
click at [53, 90] on link "Read Aloud" at bounding box center [75, 91] width 77 height 18
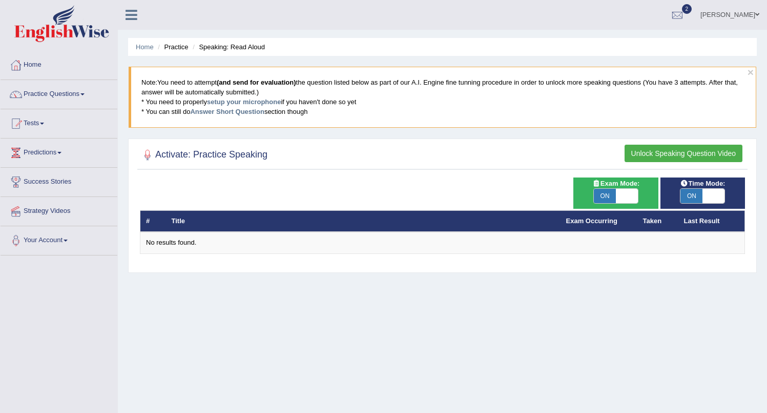
click at [605, 194] on span "ON" at bounding box center [605, 196] width 22 height 14
checkbox input "false"
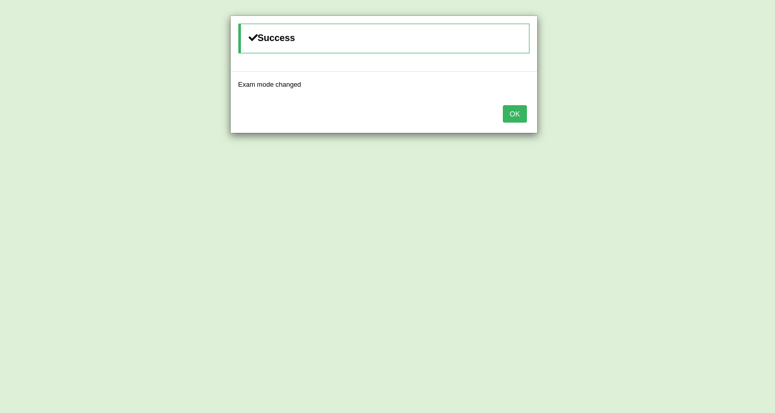
click at [514, 120] on button "OK" at bounding box center [515, 113] width 24 height 17
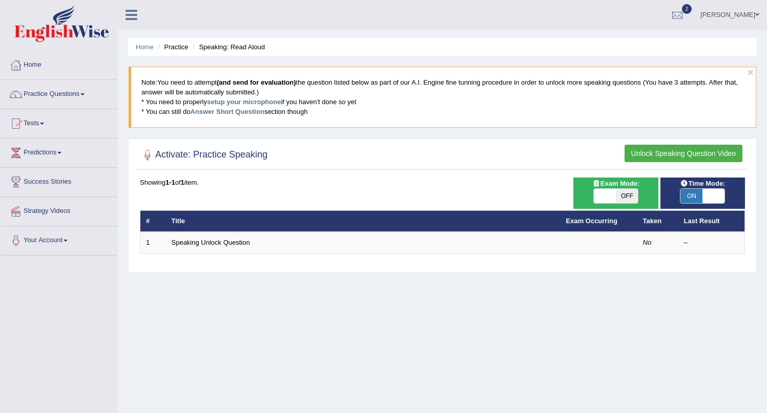
click at [698, 196] on span "ON" at bounding box center [692, 196] width 22 height 14
checkbox input "false"
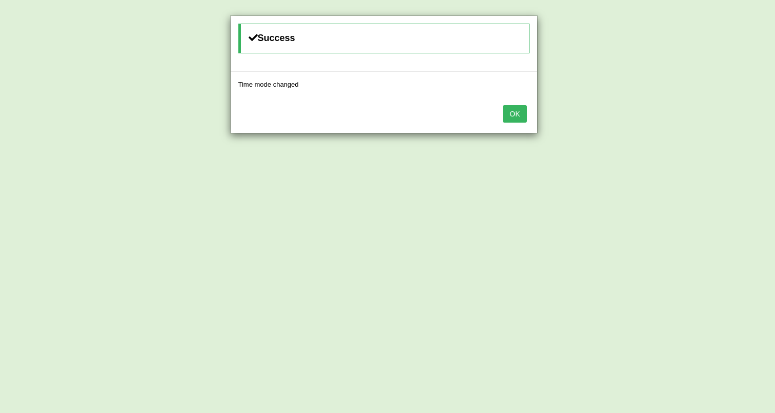
click at [519, 116] on button "OK" at bounding box center [515, 113] width 24 height 17
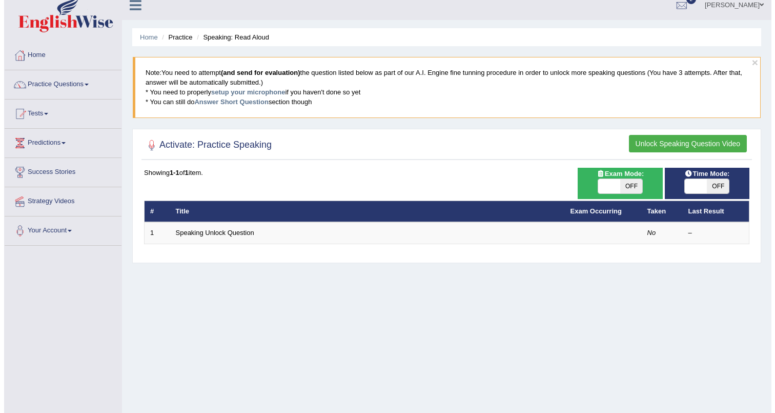
scroll to position [9, 0]
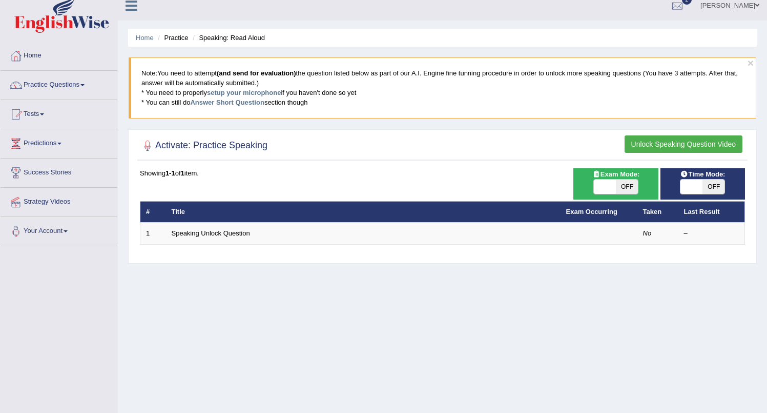
click at [617, 188] on span "OFF" at bounding box center [627, 186] width 22 height 14
checkbox input "true"
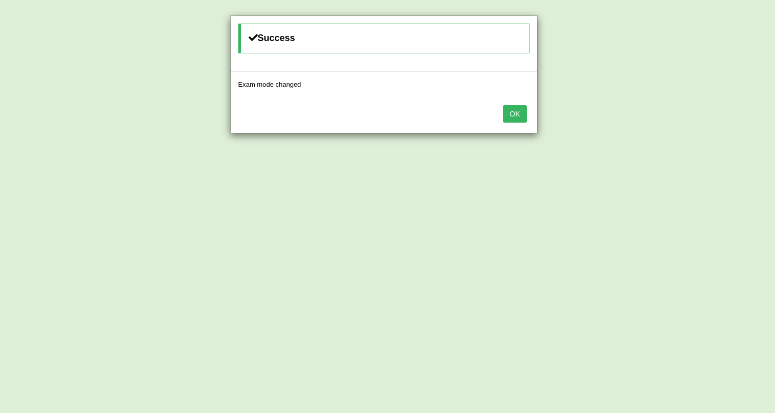
click at [521, 118] on button "OK" at bounding box center [515, 113] width 24 height 17
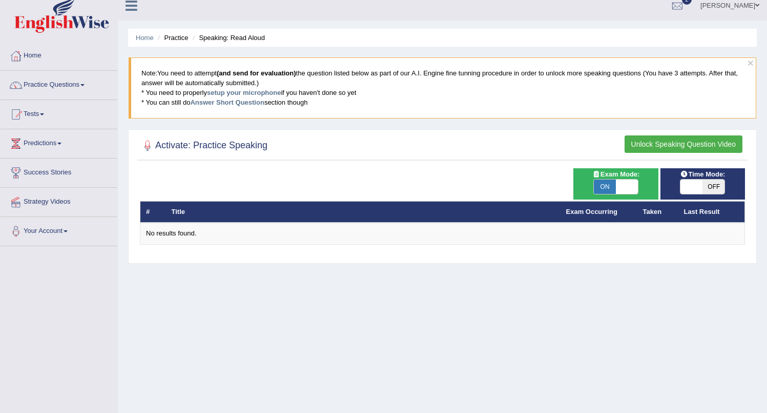
click at [609, 185] on span "ON" at bounding box center [605, 186] width 22 height 14
checkbox input "false"
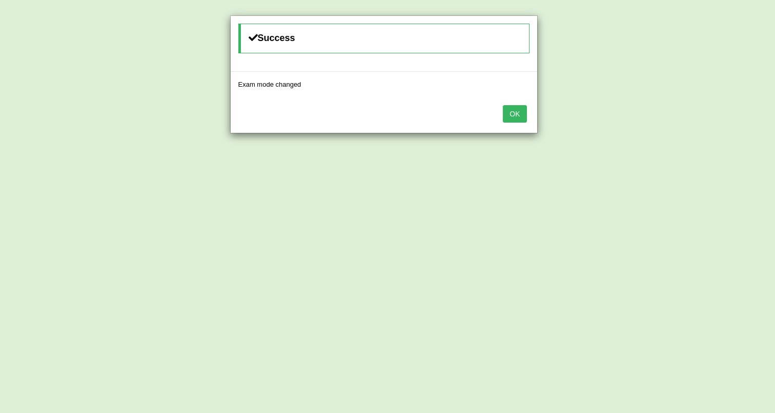
click at [518, 118] on button "OK" at bounding box center [515, 113] width 24 height 17
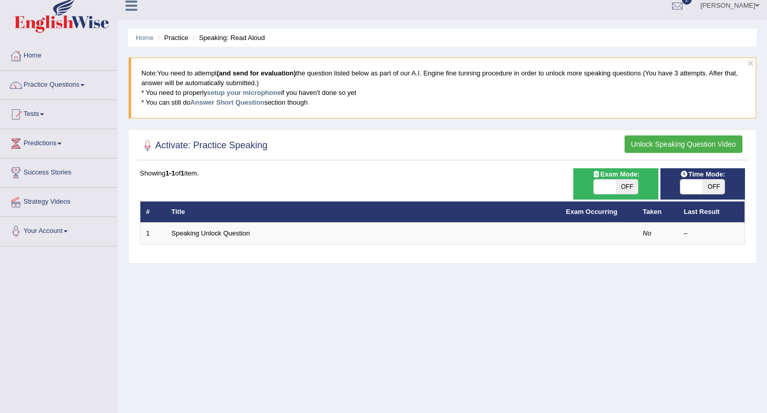
click at [659, 141] on button "Unlock Speaking Question Video" at bounding box center [684, 143] width 118 height 17
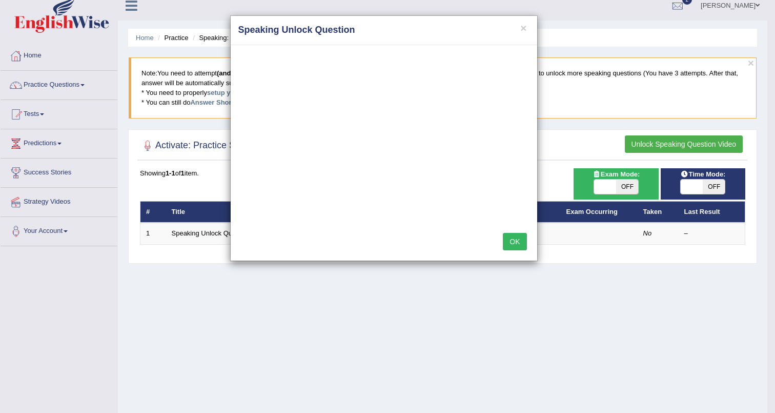
click at [635, 329] on div "× Speaking Unlock Question OK" at bounding box center [387, 206] width 775 height 413
click at [523, 29] on button "×" at bounding box center [523, 28] width 6 height 11
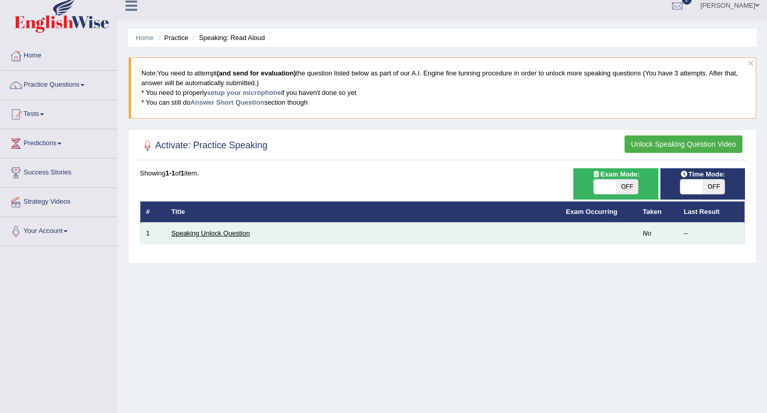
click at [213, 234] on link "Speaking Unlock Question" at bounding box center [211, 233] width 78 height 8
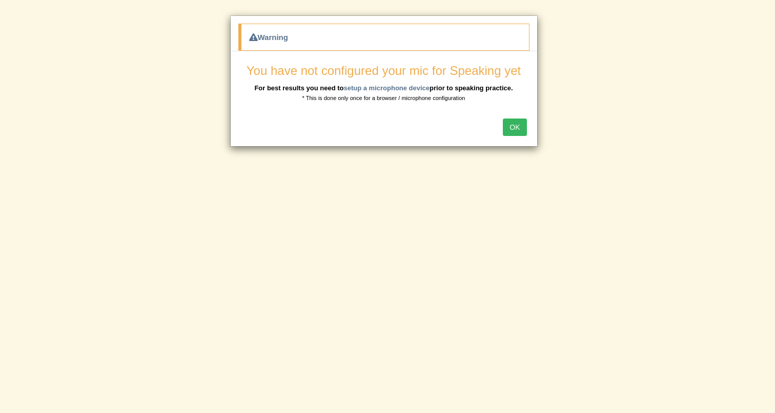
click at [522, 128] on button "OK" at bounding box center [515, 126] width 24 height 17
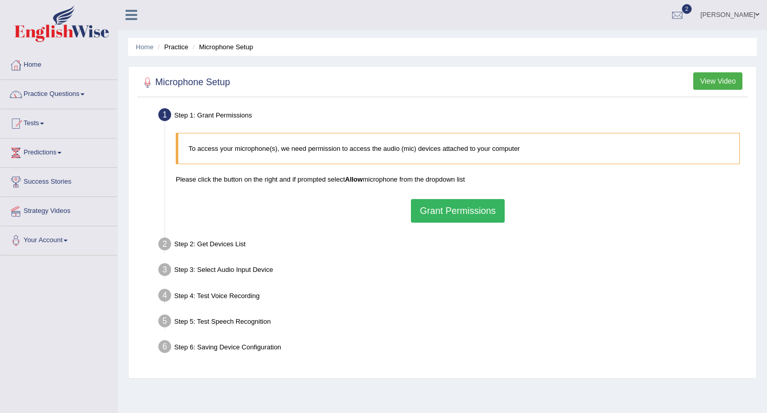
click at [477, 211] on button "Grant Permissions" at bounding box center [457, 211] width 93 height 24
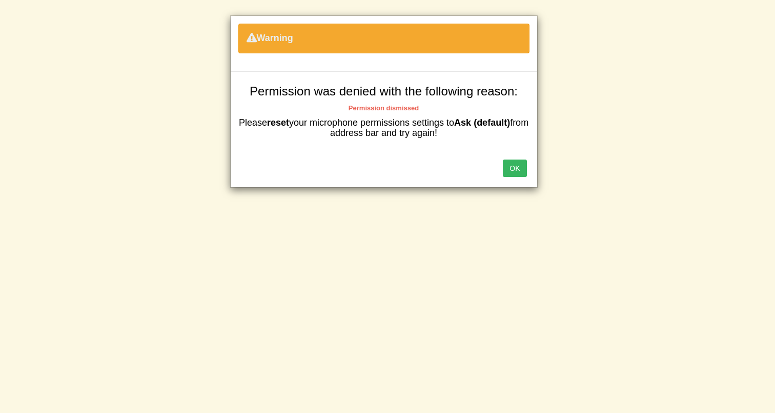
click at [515, 172] on button "OK" at bounding box center [515, 167] width 24 height 17
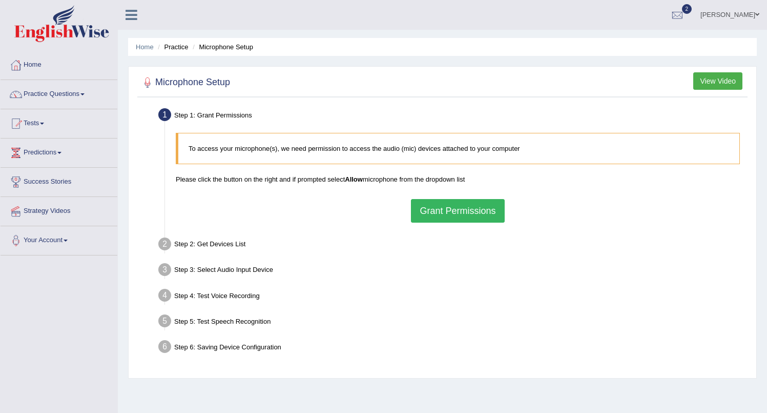
click at [441, 217] on button "Grant Permissions" at bounding box center [457, 211] width 93 height 24
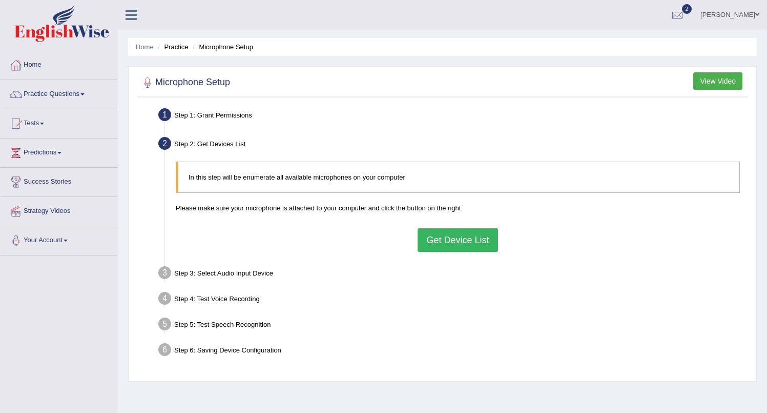
click at [468, 243] on button "Get Device List" at bounding box center [458, 240] width 80 height 24
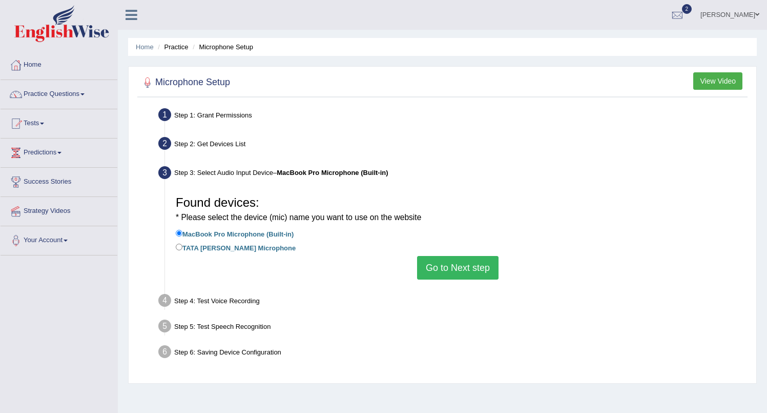
click at [470, 272] on button "Go to Next step" at bounding box center [457, 268] width 81 height 24
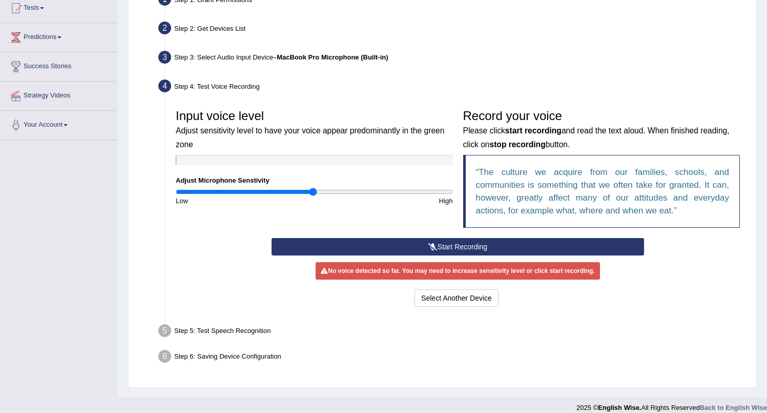
scroll to position [126, 0]
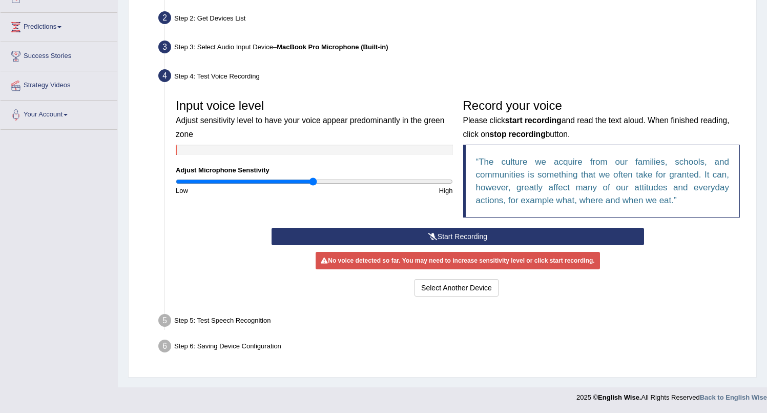
click at [354, 239] on button "Start Recording" at bounding box center [458, 236] width 373 height 17
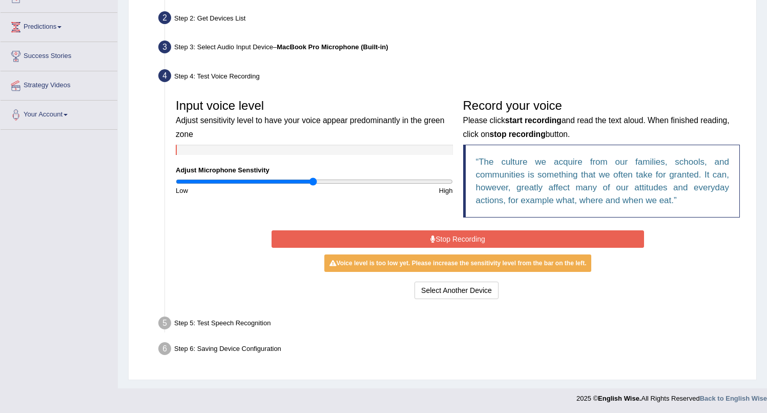
click at [445, 239] on button "Stop Recording" at bounding box center [458, 238] width 373 height 17
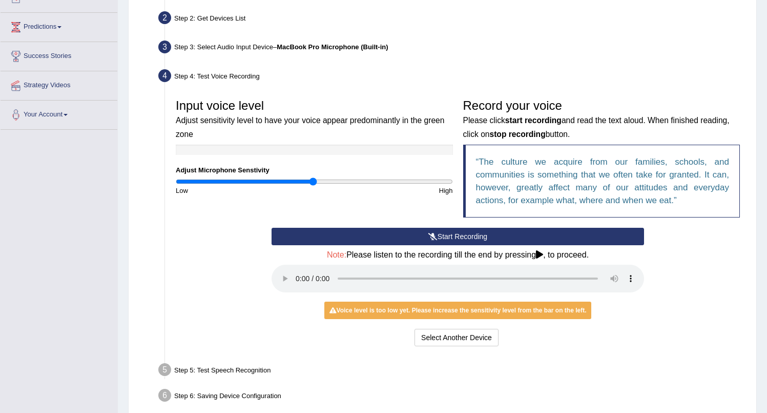
click at [447, 237] on button "Start Recording" at bounding box center [458, 236] width 373 height 17
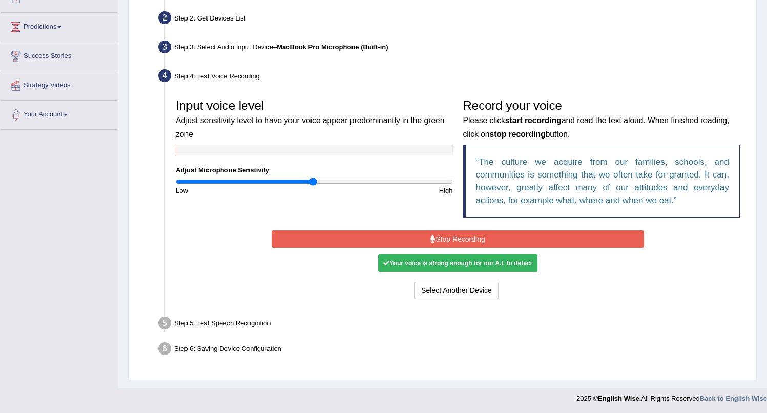
click at [459, 238] on button "Stop Recording" at bounding box center [458, 238] width 373 height 17
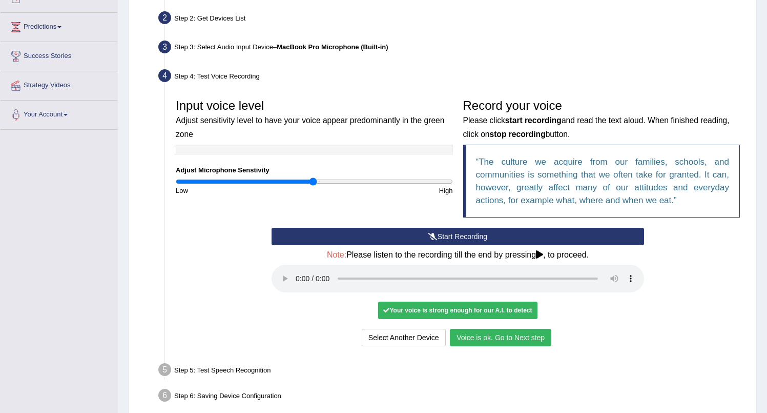
click at [488, 339] on button "Voice is ok. Go to Next step" at bounding box center [500, 337] width 101 height 17
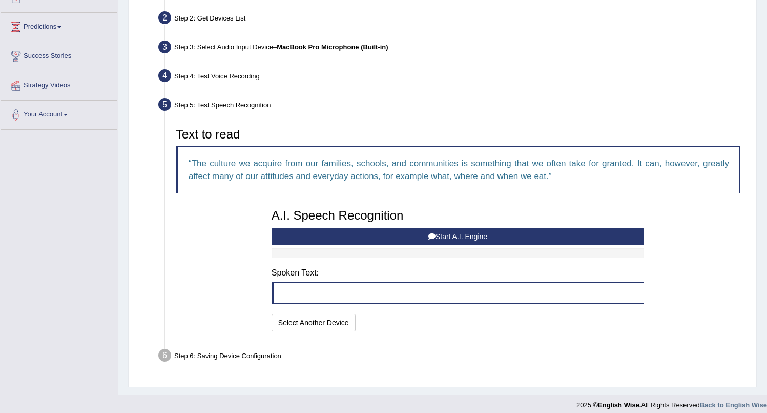
click at [447, 236] on button "Start A.I. Engine" at bounding box center [458, 236] width 373 height 17
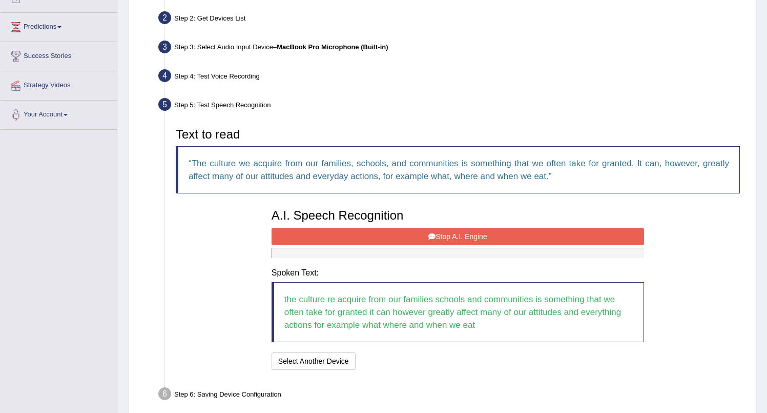
click at [447, 236] on button "Stop A.I. Engine" at bounding box center [458, 236] width 373 height 17
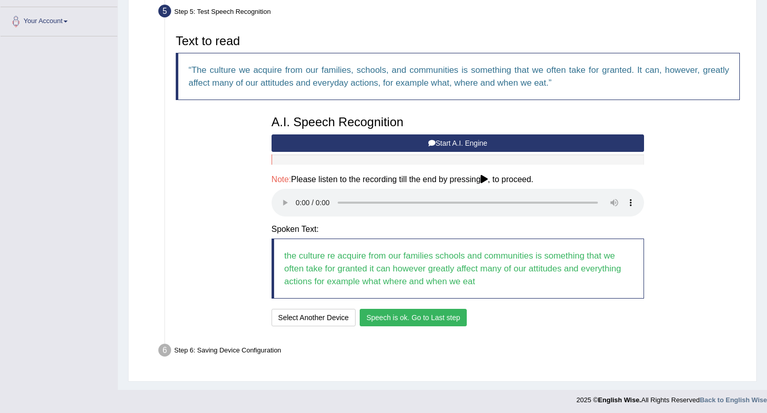
scroll to position [221, 0]
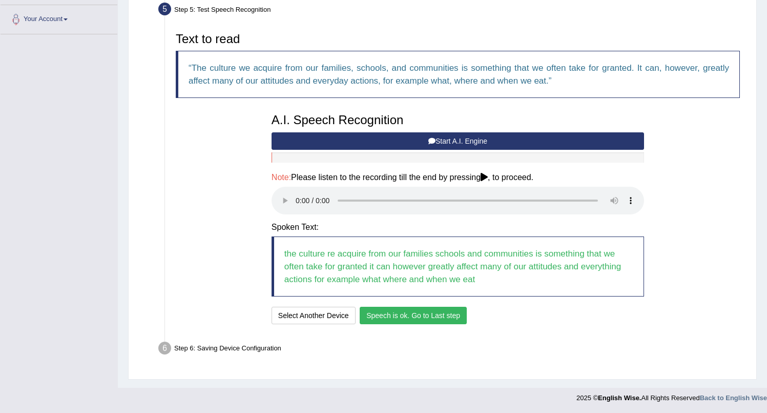
click at [438, 316] on button "Speech is ok. Go to Last step" at bounding box center [413, 314] width 107 height 17
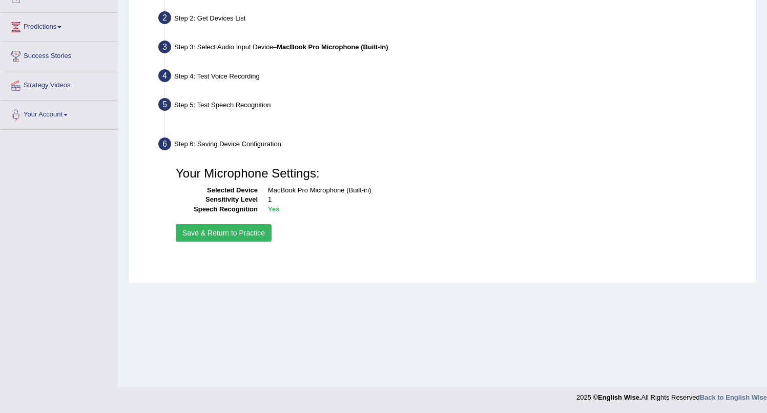
scroll to position [126, 0]
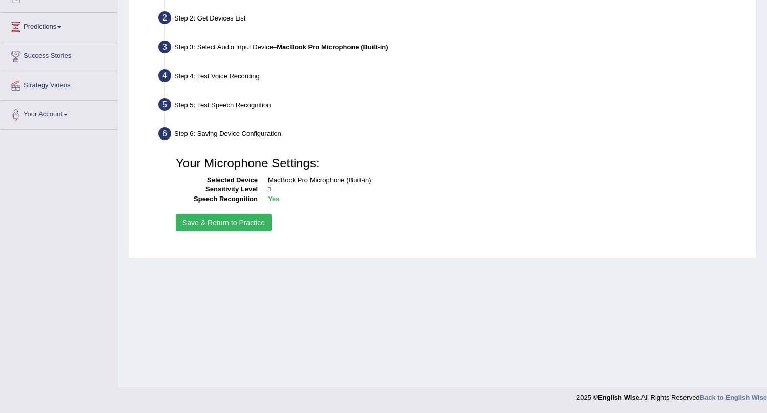
click at [210, 223] on button "Save & Return to Practice" at bounding box center [224, 222] width 96 height 17
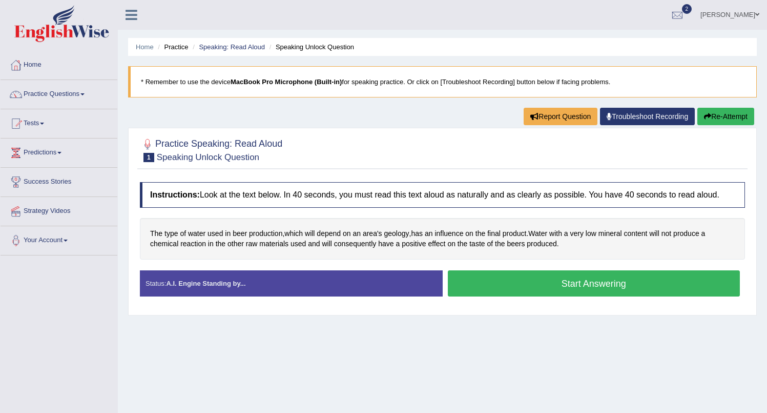
click at [564, 295] on button "Start Answering" at bounding box center [594, 283] width 293 height 26
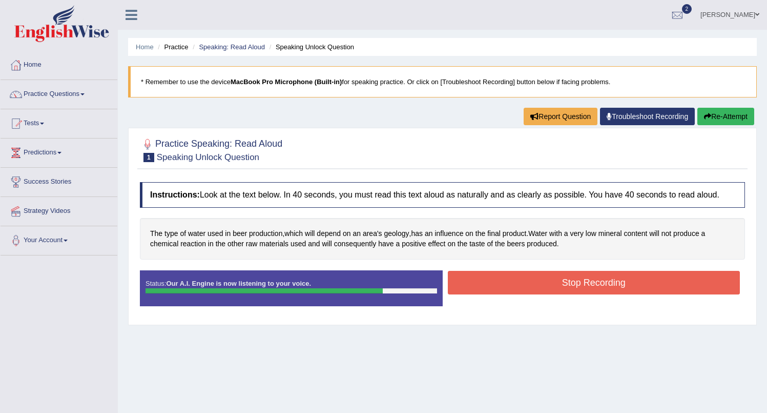
click at [582, 293] on button "Stop Recording" at bounding box center [594, 283] width 293 height 24
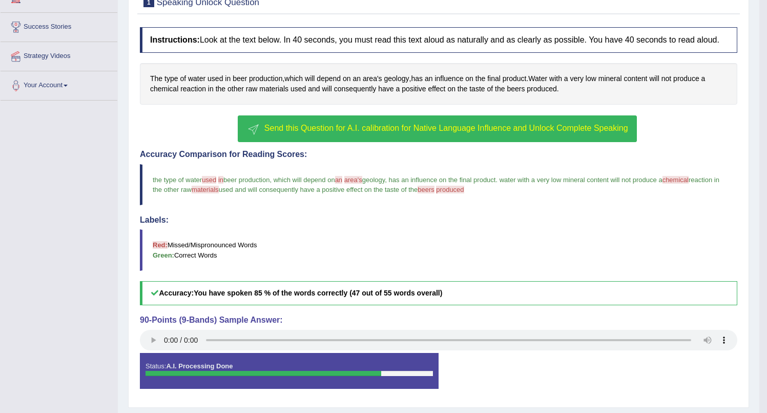
scroll to position [155, 0]
click at [361, 132] on span "Send this Question for A.I. calibration for Native Language Influence and Unloc…" at bounding box center [446, 128] width 364 height 9
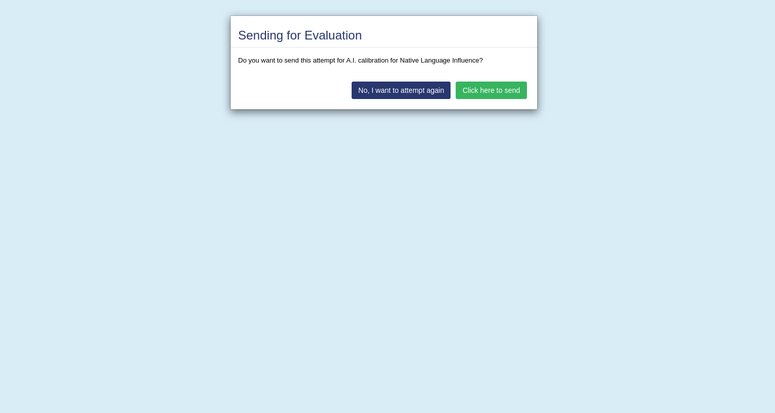
click at [486, 94] on button "Click here to send" at bounding box center [491, 89] width 71 height 17
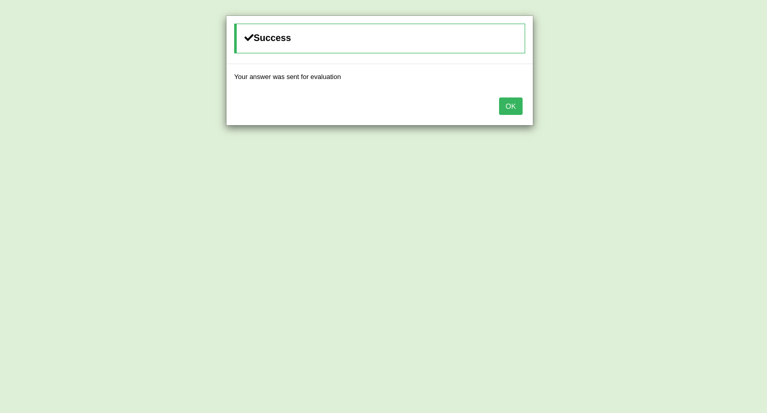
click at [510, 108] on button "OK" at bounding box center [511, 105] width 24 height 17
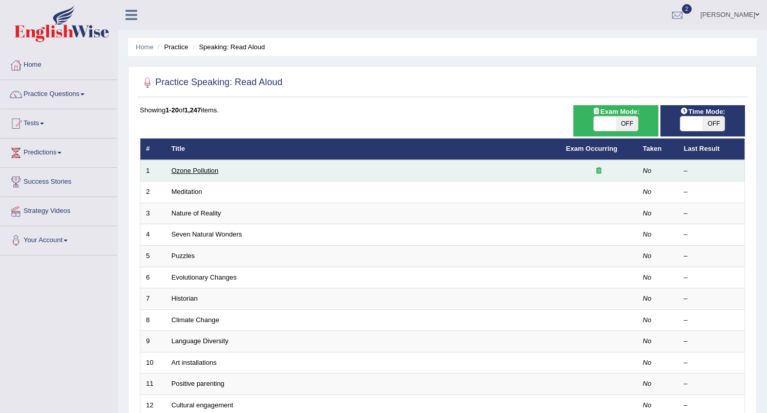
click at [188, 172] on link "Ozone Pollution" at bounding box center [195, 171] width 47 height 8
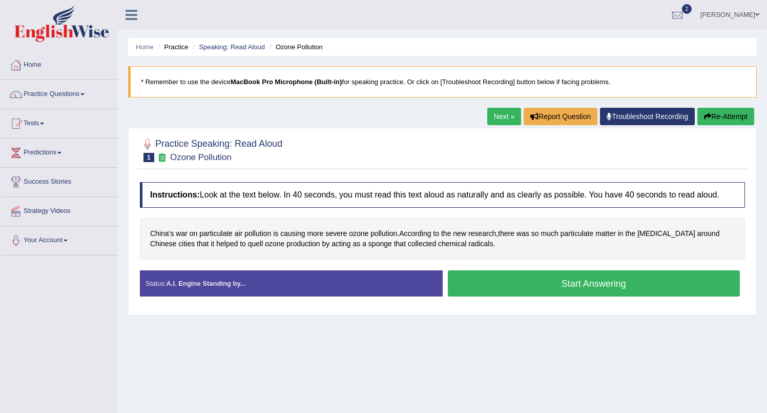
click at [552, 295] on button "Start Answering" at bounding box center [594, 283] width 293 height 26
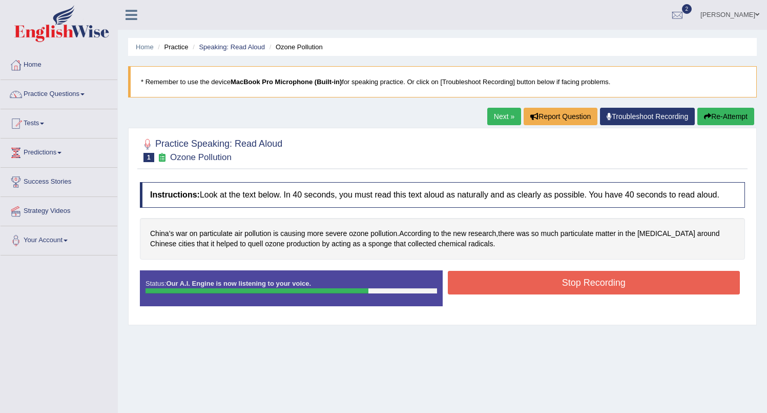
click at [592, 294] on button "Stop Recording" at bounding box center [594, 283] width 293 height 24
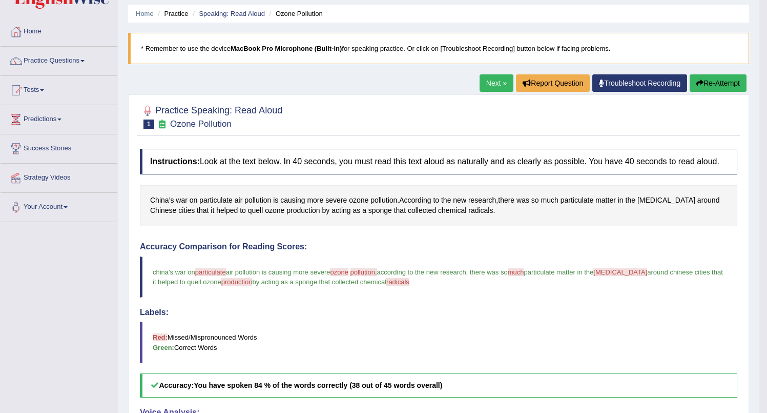
scroll to position [32, 0]
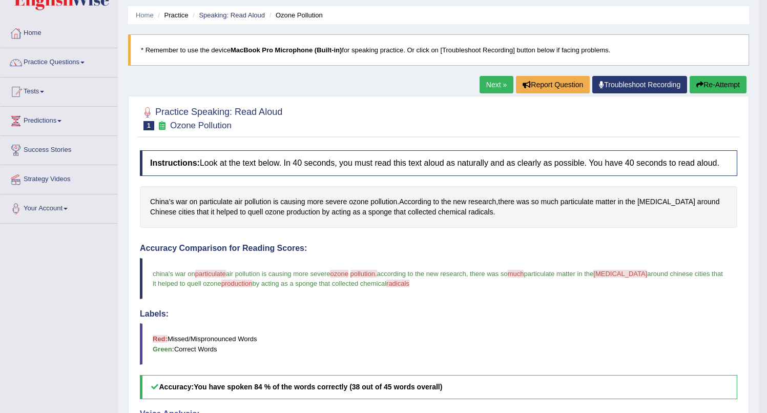
click at [481, 85] on link "Next »" at bounding box center [497, 84] width 34 height 17
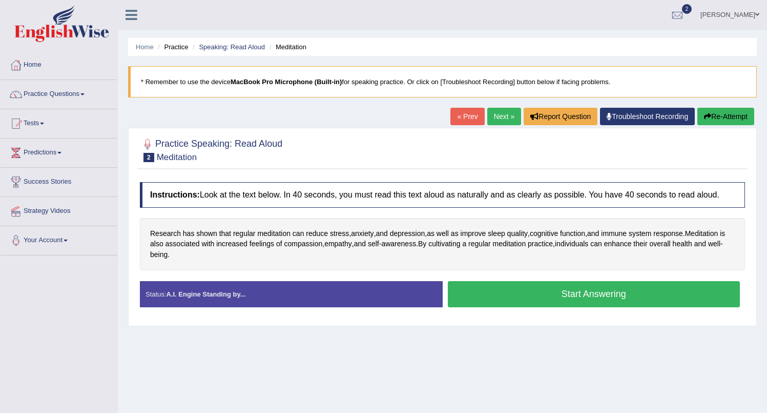
click at [562, 304] on button "Start Answering" at bounding box center [594, 294] width 293 height 26
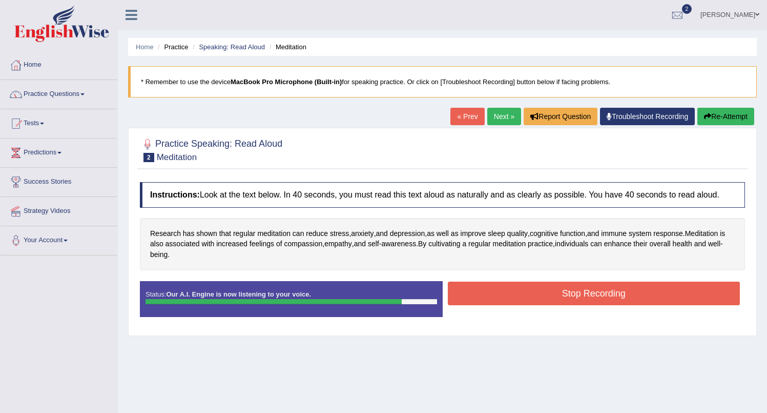
click at [529, 305] on button "Stop Recording" at bounding box center [594, 293] width 293 height 24
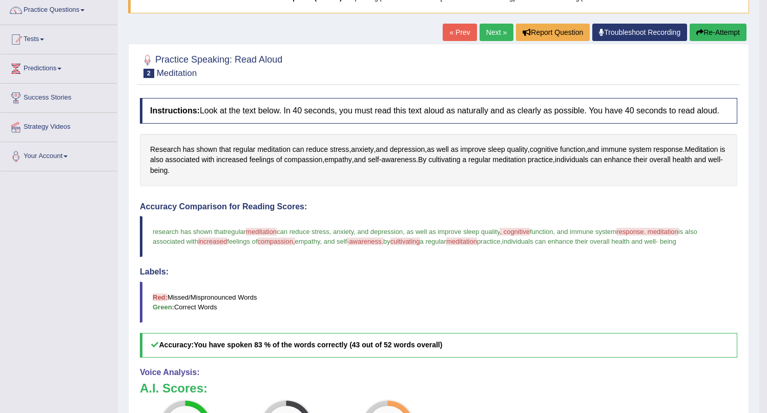
scroll to position [65, 0]
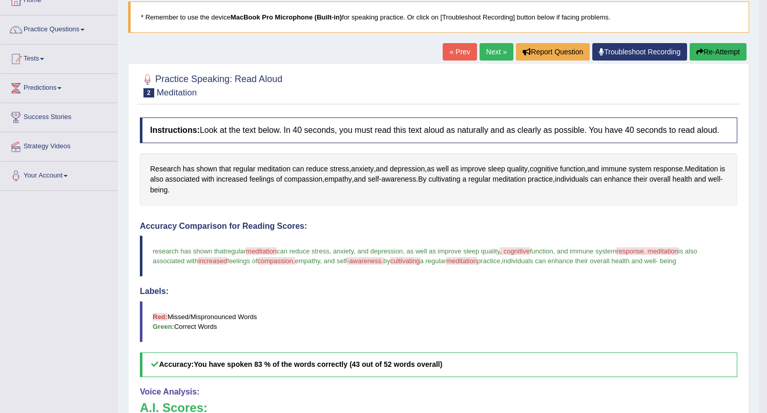
click at [480, 52] on link "Next »" at bounding box center [497, 51] width 34 height 17
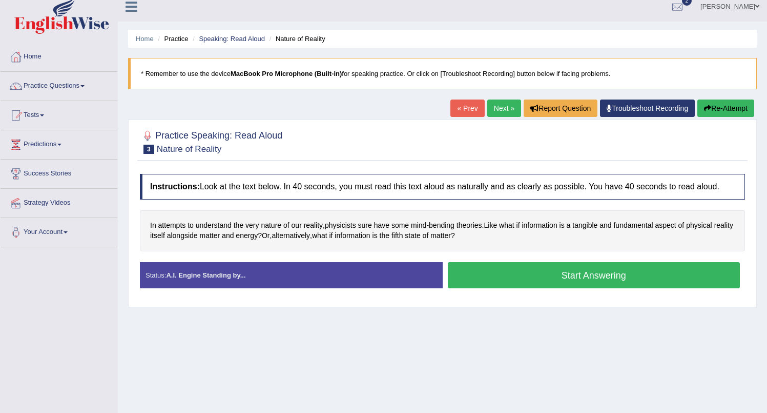
scroll to position [7, 0]
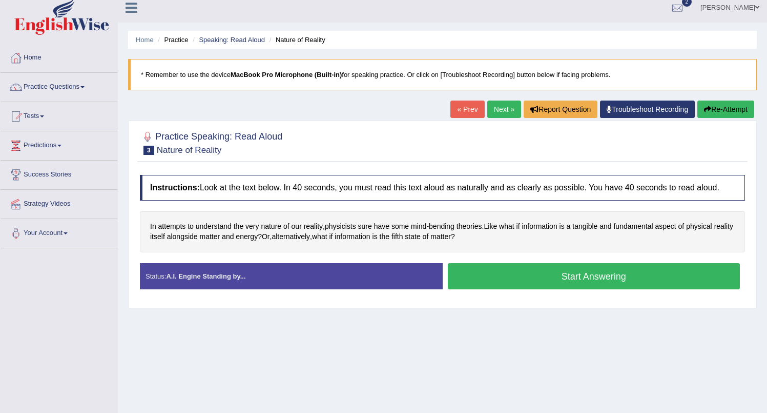
click at [563, 289] on button "Start Answering" at bounding box center [594, 276] width 293 height 26
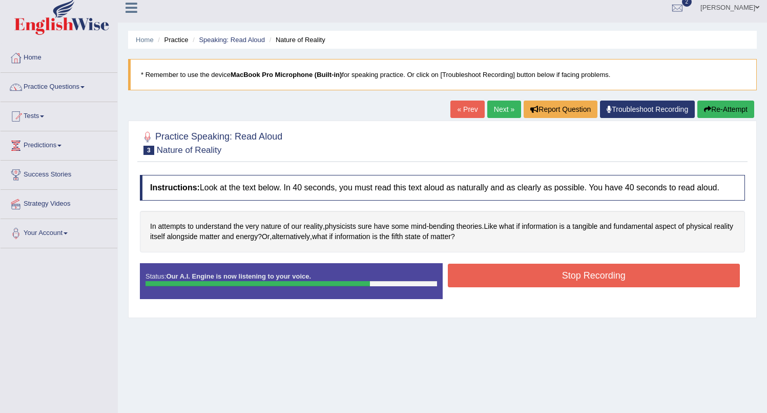
click at [593, 286] on button "Stop Recording" at bounding box center [594, 275] width 293 height 24
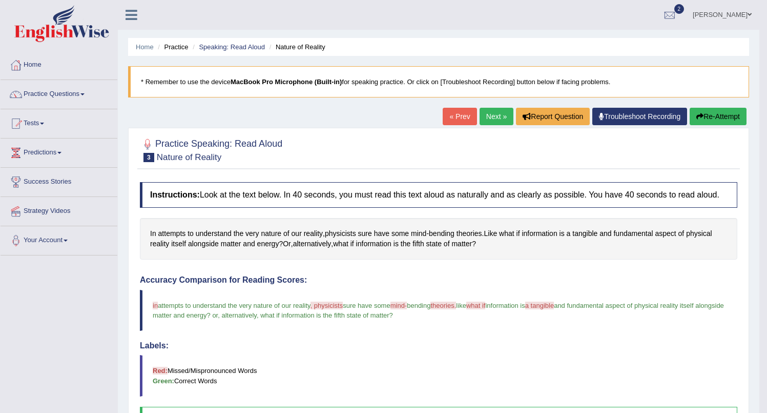
scroll to position [0, 0]
click at [226, 50] on link "Speaking: Read Aloud" at bounding box center [232, 47] width 66 height 8
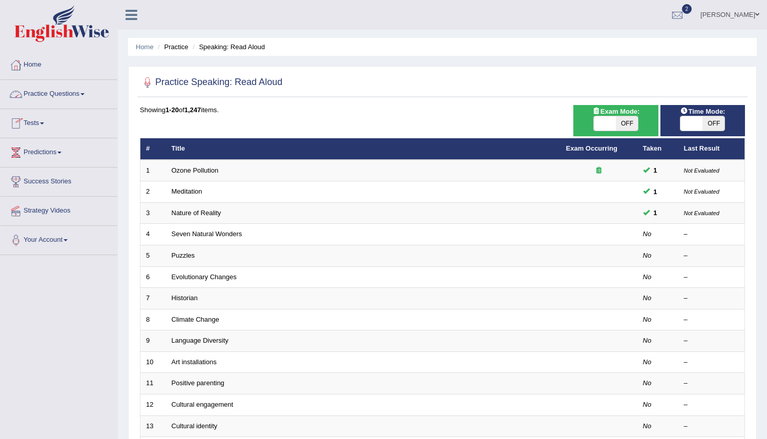
click at [58, 97] on link "Practice Questions" at bounding box center [59, 93] width 117 height 26
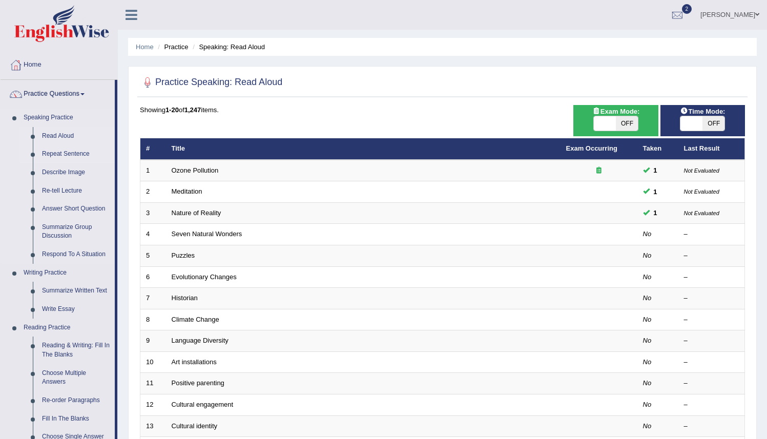
click at [61, 156] on link "Repeat Sentence" at bounding box center [75, 154] width 77 height 18
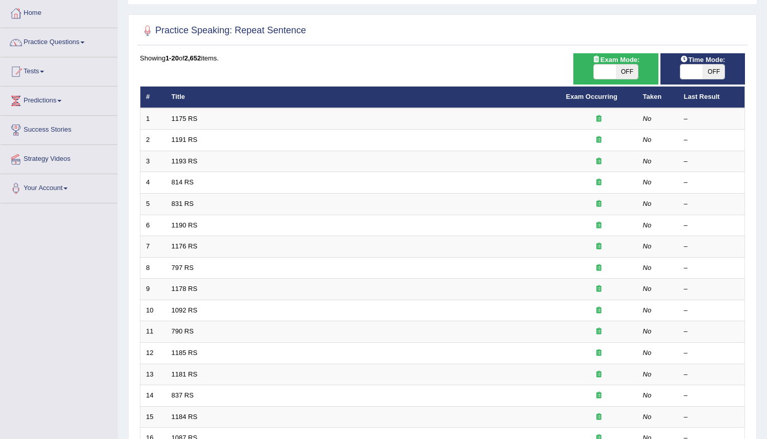
scroll to position [51, 0]
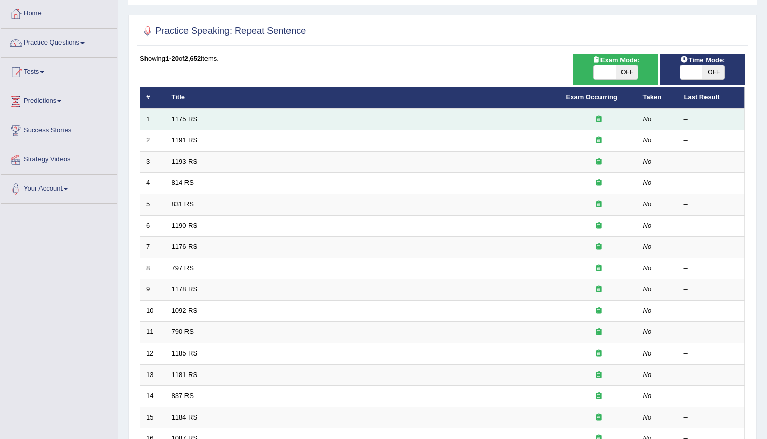
click at [184, 119] on link "1175 RS" at bounding box center [185, 119] width 26 height 8
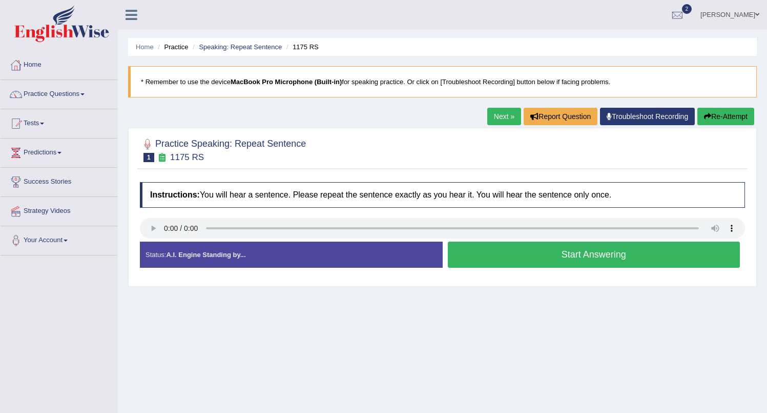
click at [553, 256] on button "Start Answering" at bounding box center [594, 254] width 293 height 26
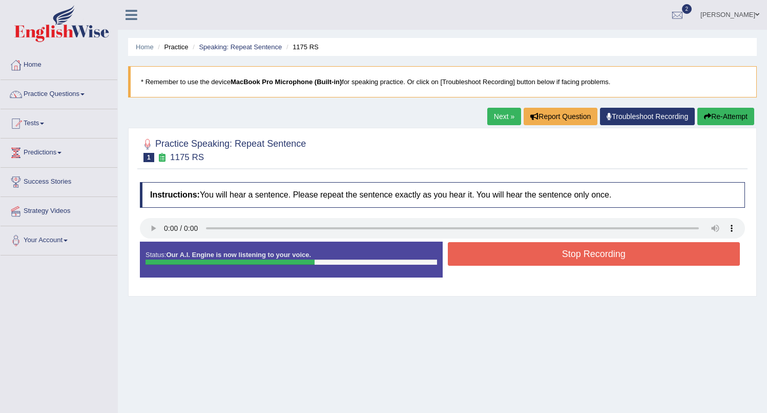
click at [592, 256] on button "Stop Recording" at bounding box center [594, 254] width 293 height 24
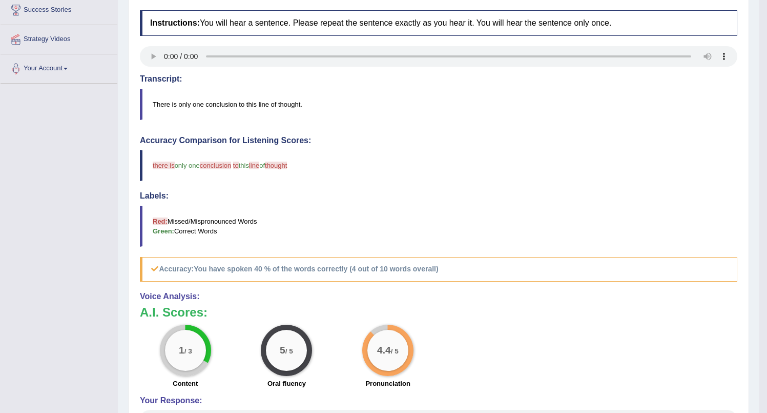
scroll to position [171, 0]
drag, startPoint x: 765, startPoint y: 206, endPoint x: 770, endPoint y: 146, distance: 60.6
click at [767, 146] on html "Toggle navigation Home Practice Questions Speaking Practice Read Aloud Repeat S…" at bounding box center [383, 35] width 767 height 413
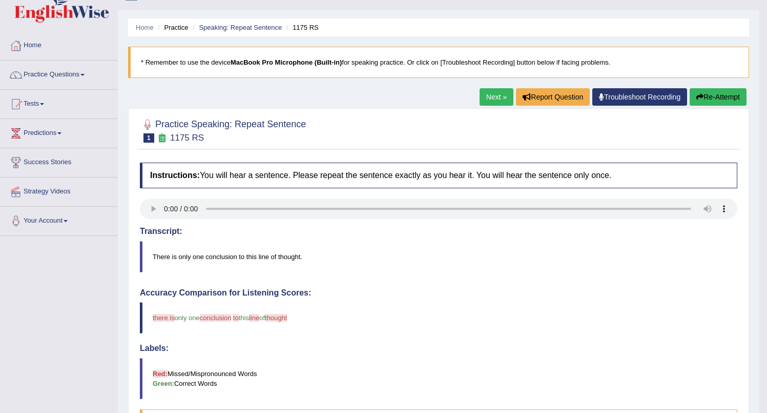
scroll to position [18, 0]
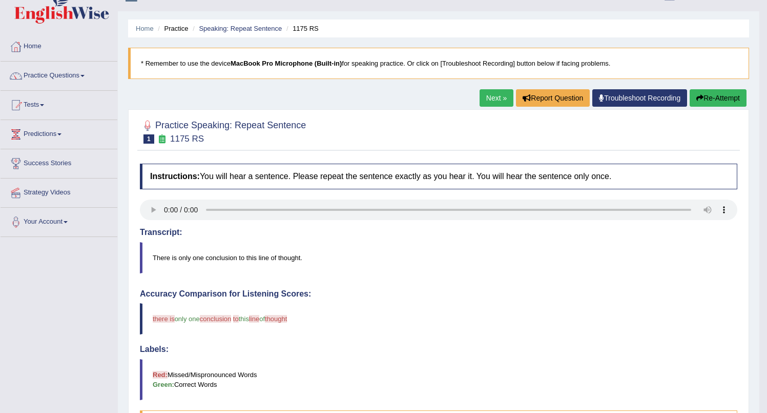
click at [481, 95] on link "Next »" at bounding box center [497, 97] width 34 height 17
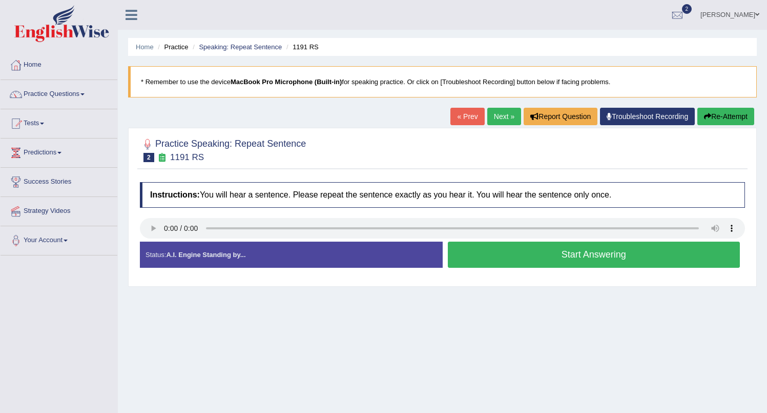
click at [561, 258] on button "Start Answering" at bounding box center [594, 254] width 293 height 26
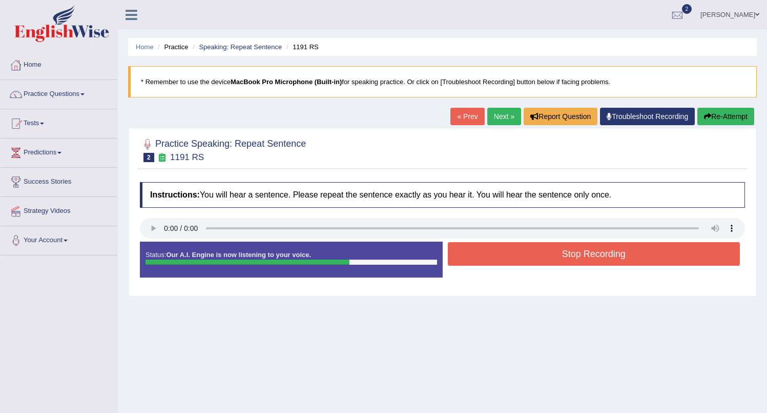
click at [572, 253] on button "Stop Recording" at bounding box center [594, 254] width 293 height 24
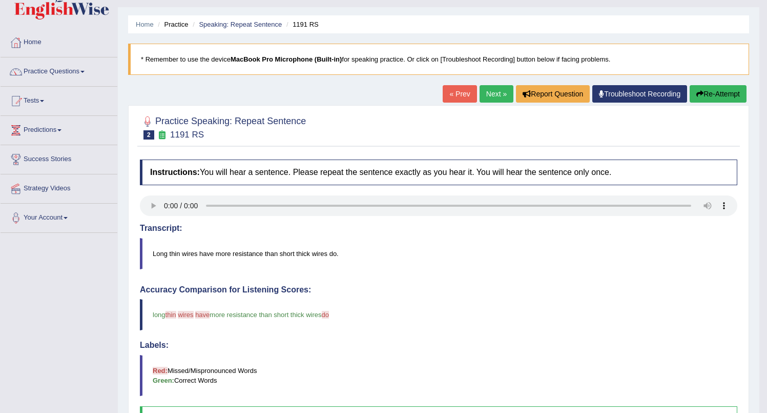
scroll to position [3, 0]
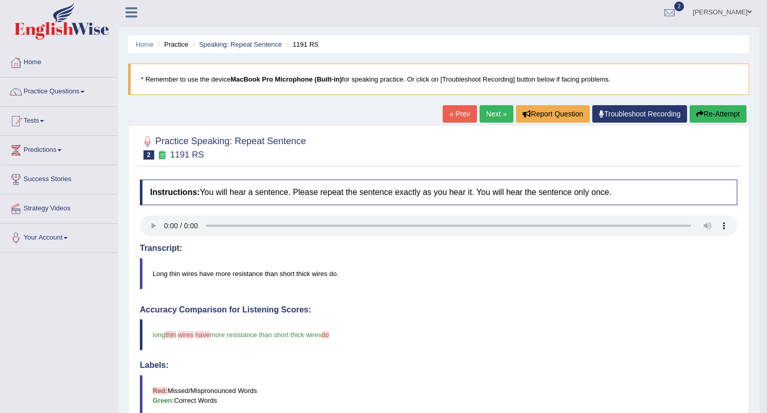
click at [483, 112] on link "Next »" at bounding box center [497, 113] width 34 height 17
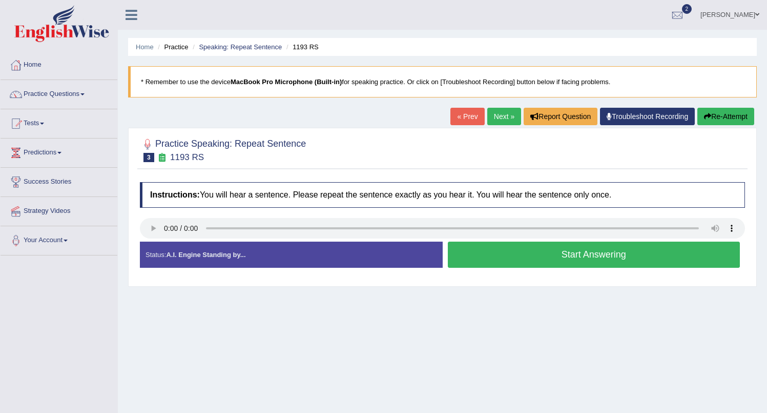
click at [549, 256] on button "Start Answering" at bounding box center [594, 254] width 293 height 26
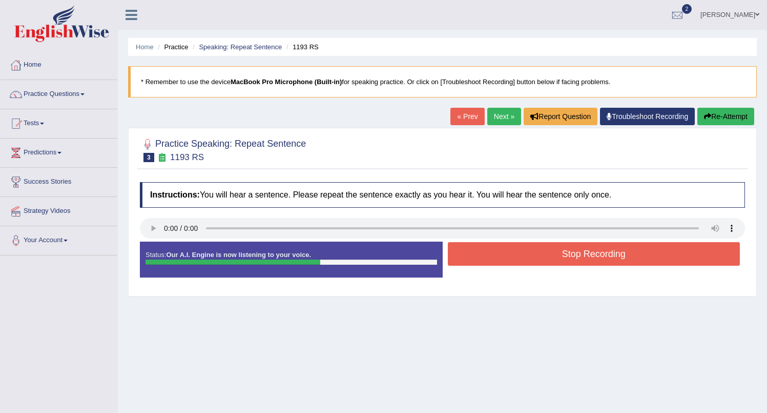
click at [570, 251] on button "Stop Recording" at bounding box center [594, 254] width 293 height 24
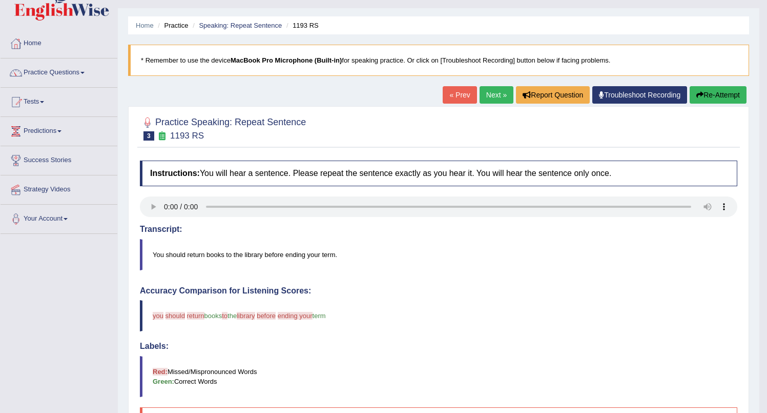
scroll to position [17, 0]
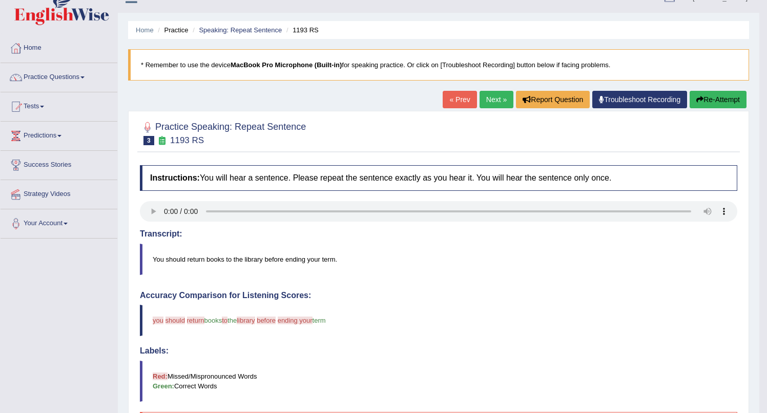
click at [487, 98] on link "Next »" at bounding box center [497, 99] width 34 height 17
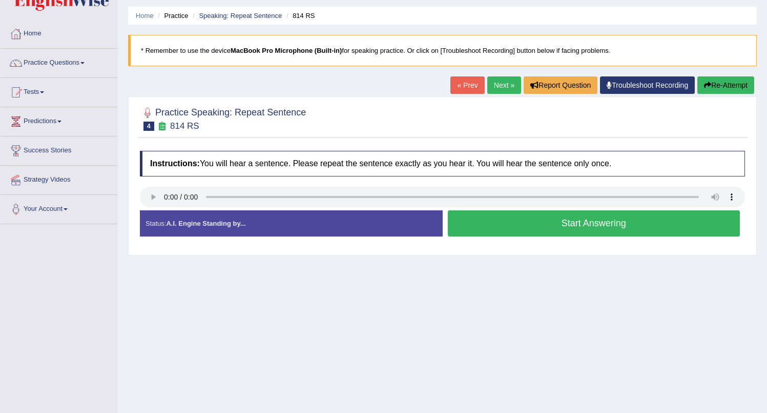
scroll to position [29, 0]
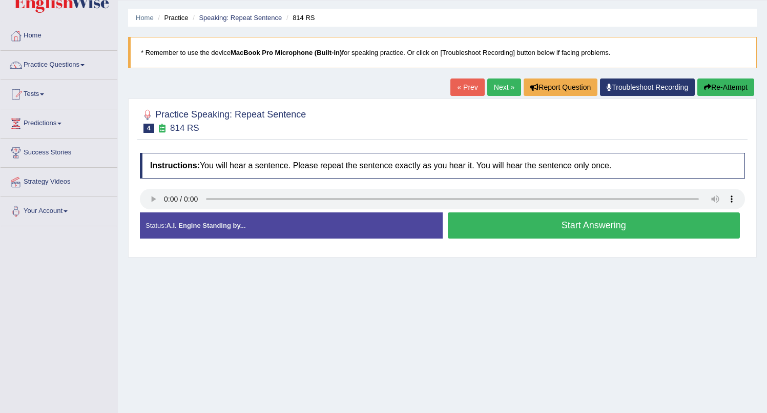
click at [432, 194] on div "Instructions: You will hear a sentence. Please repeat the sentence exactly as y…" at bounding box center [442, 200] width 610 height 104
click at [487, 225] on button "Start Answering" at bounding box center [594, 225] width 293 height 26
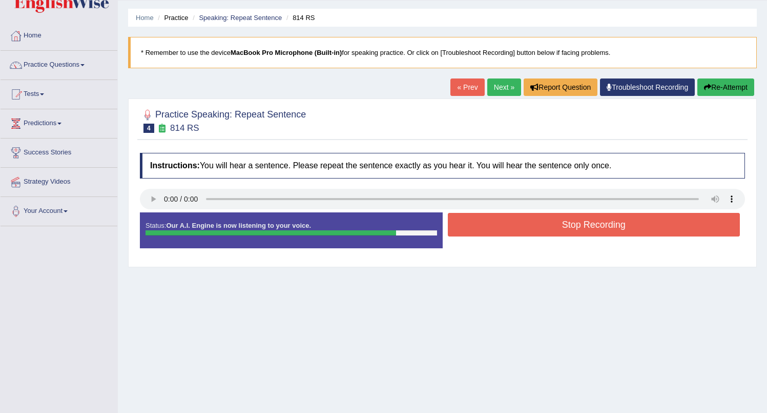
click at [566, 225] on button "Stop Recording" at bounding box center [594, 225] width 293 height 24
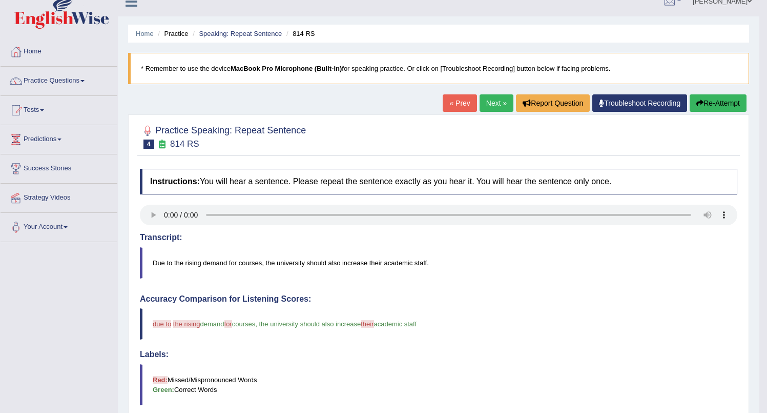
scroll to position [13, 0]
click at [484, 102] on link "Next »" at bounding box center [497, 103] width 34 height 17
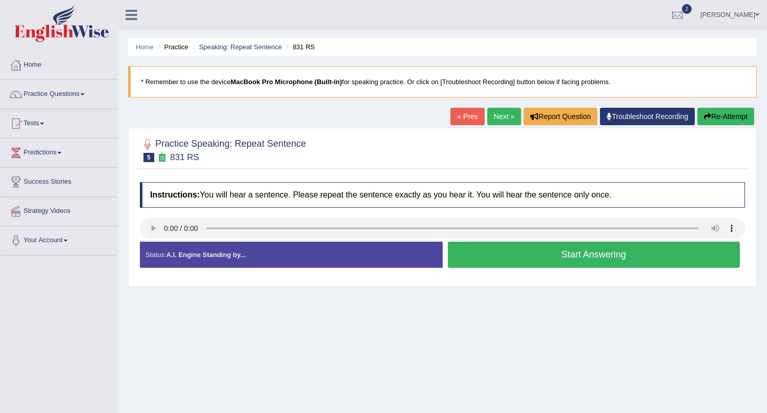
click at [525, 255] on button "Start Answering" at bounding box center [594, 254] width 293 height 26
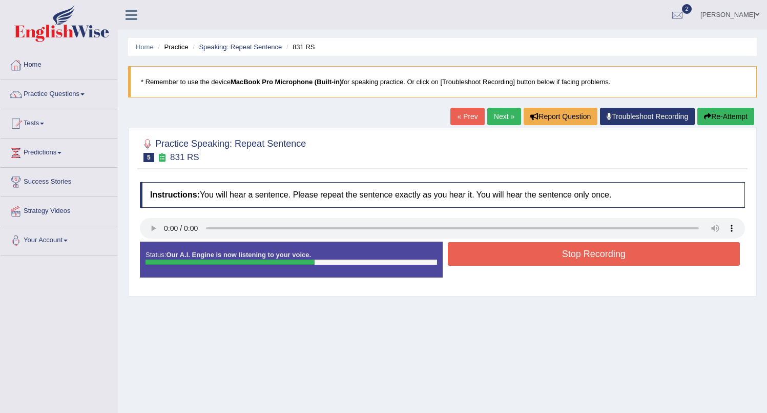
click at [546, 247] on button "Stop Recording" at bounding box center [594, 254] width 293 height 24
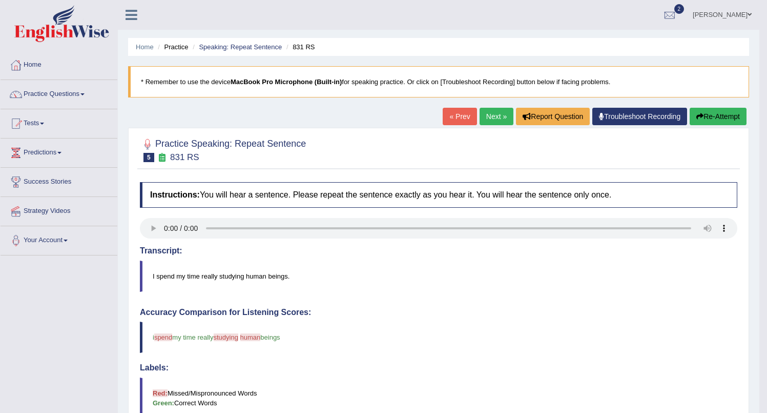
click at [484, 114] on link "Next »" at bounding box center [497, 116] width 34 height 17
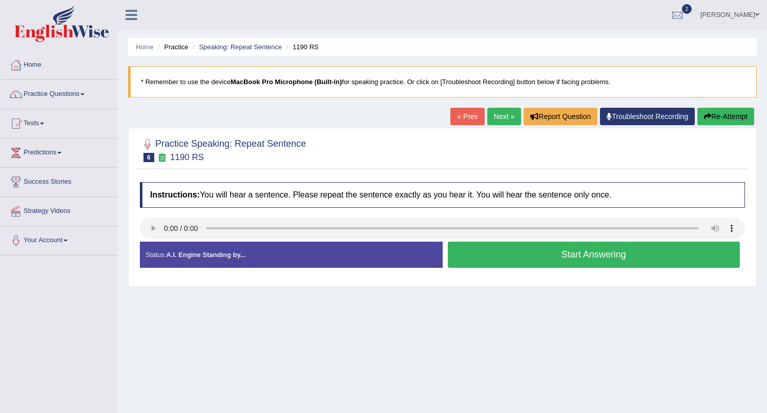
click at [498, 253] on button "Start Answering" at bounding box center [594, 254] width 293 height 26
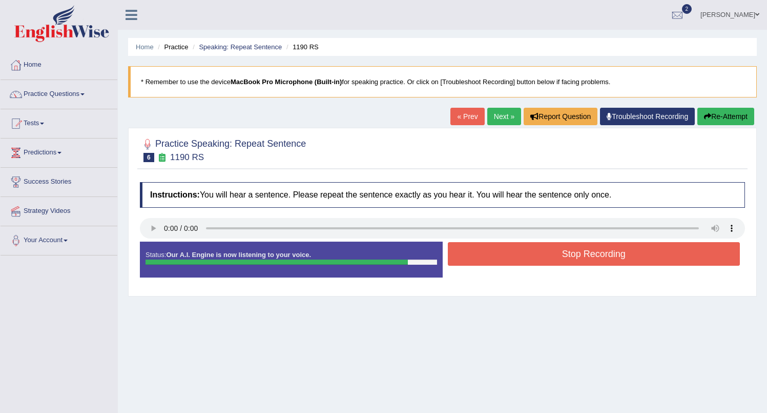
click at [580, 254] on button "Stop Recording" at bounding box center [594, 254] width 293 height 24
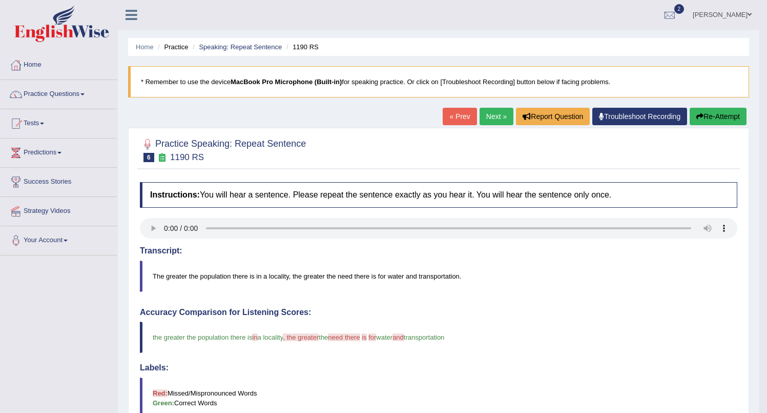
drag, startPoint x: 766, startPoint y: 238, endPoint x: 764, endPoint y: 264, distance: 26.7
click at [764, 264] on body "Toggle navigation Home Practice Questions Speaking Practice Read Aloud Repeat S…" at bounding box center [383, 206] width 767 height 413
click at [228, 47] on link "Speaking: Repeat Sentence" at bounding box center [240, 47] width 83 height 8
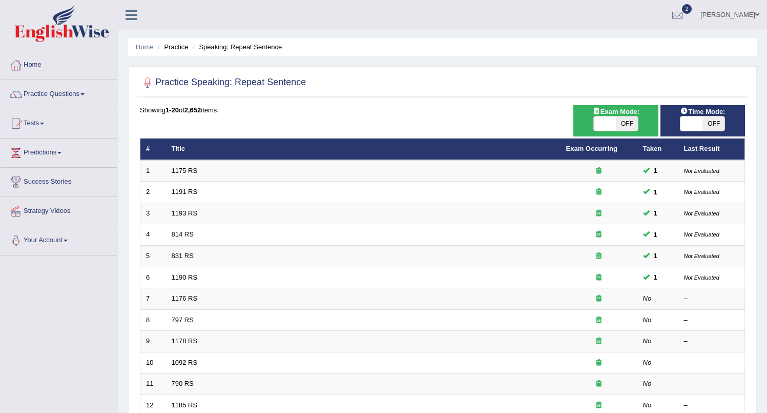
click at [85, 94] on span at bounding box center [82, 94] width 4 height 2
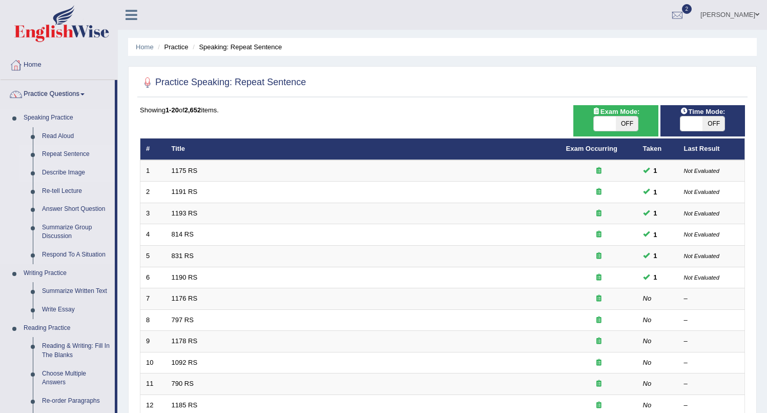
click at [55, 177] on link "Describe Image" at bounding box center [75, 172] width 77 height 18
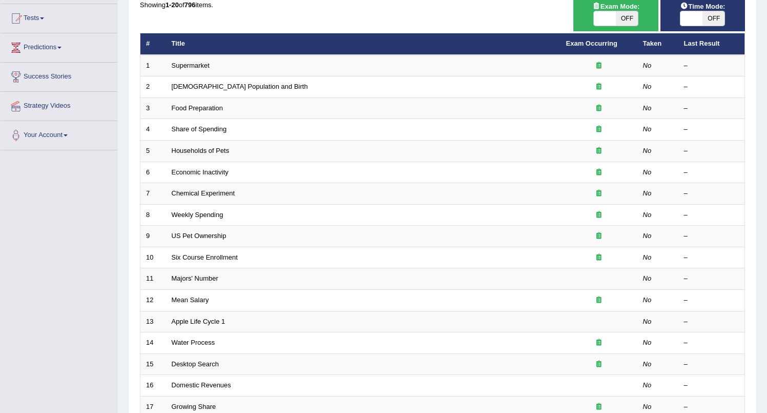
scroll to position [106, 0]
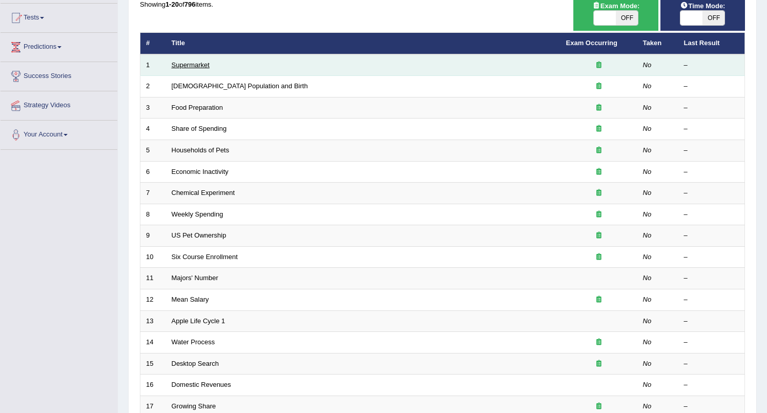
click at [184, 66] on link "Supermarket" at bounding box center [191, 65] width 38 height 8
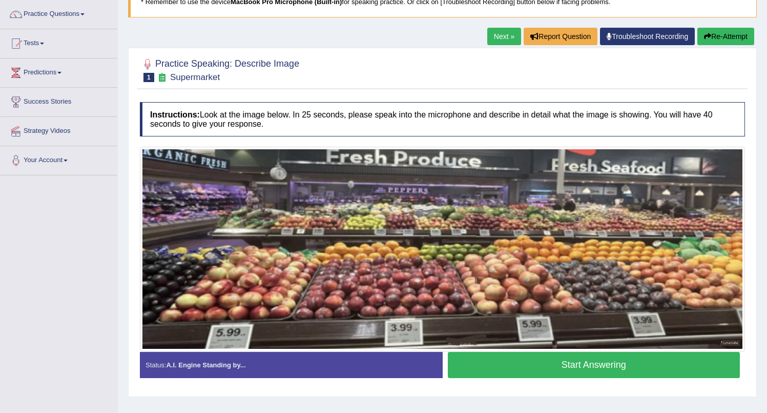
scroll to position [73, 0]
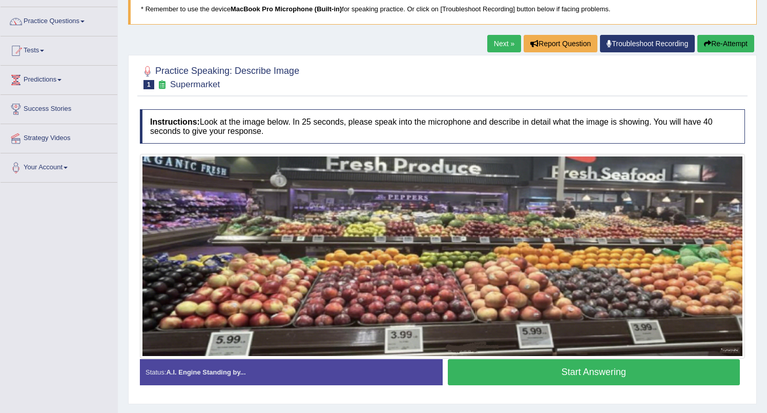
click at [594, 372] on button "Start Answering" at bounding box center [594, 372] width 293 height 26
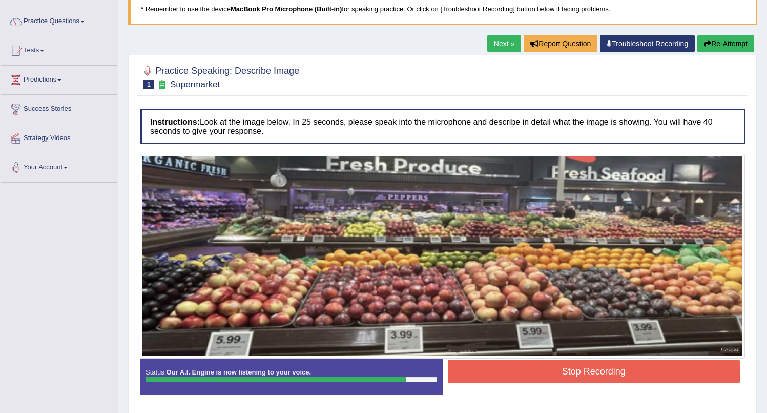
click at [597, 375] on button "Stop Recording" at bounding box center [594, 371] width 293 height 24
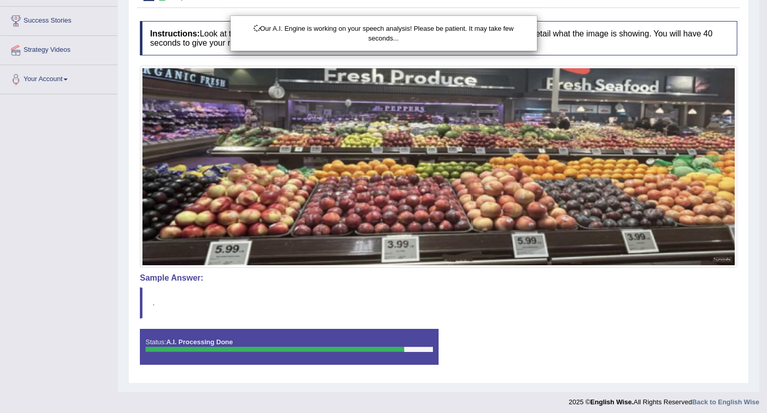
scroll to position [166, 0]
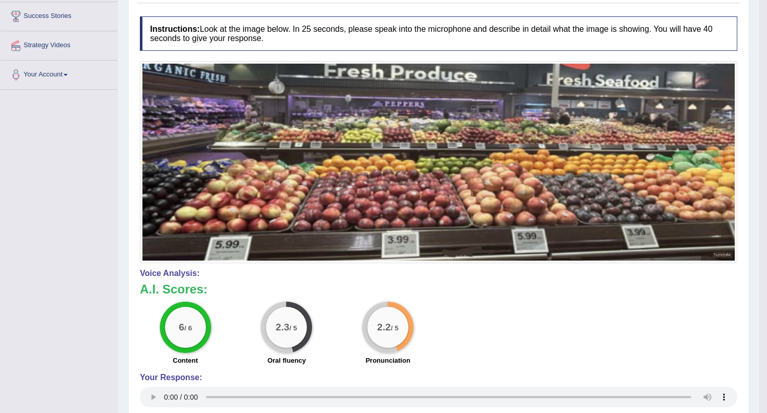
drag, startPoint x: 774, startPoint y: 239, endPoint x: 774, endPoint y: 403, distance: 163.5
click at [767, 247] on html "Toggle navigation Home Practice Questions Speaking Practice Read Aloud Repeat S…" at bounding box center [383, 40] width 767 height 413
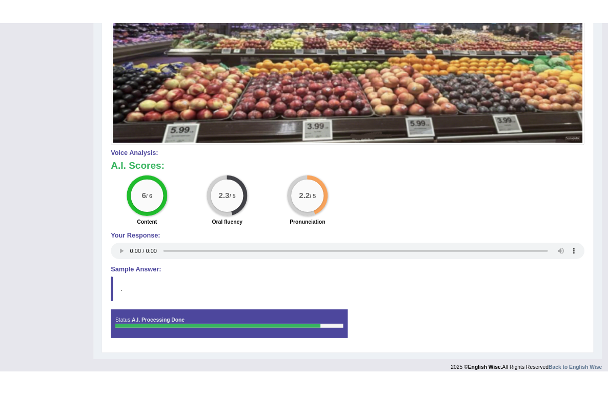
scroll to position [285, 0]
